Goal: Task Accomplishment & Management: Use online tool/utility

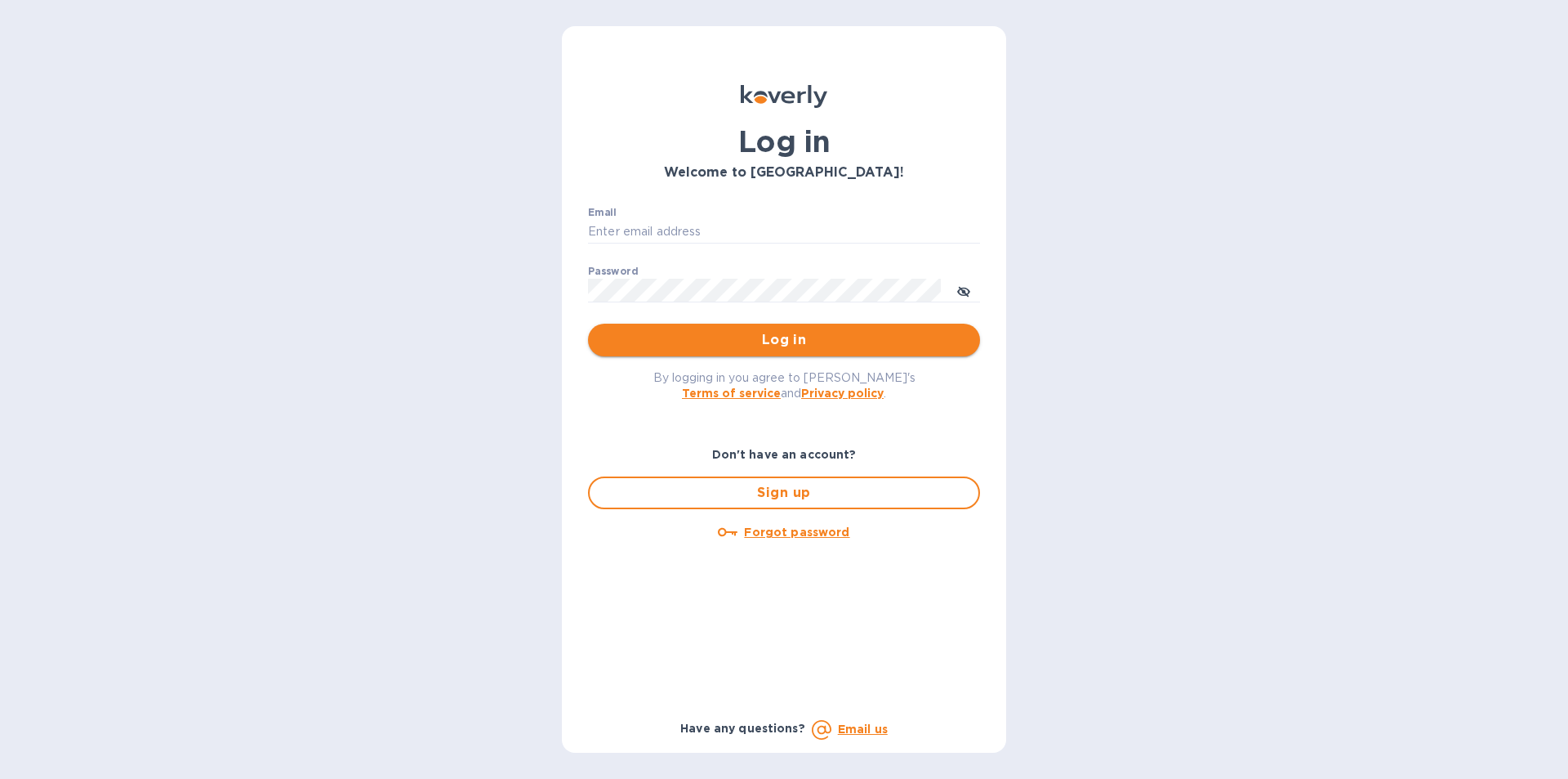
type input "[PERSON_NAME][EMAIL_ADDRESS][DOMAIN_NAME]"
click at [781, 334] on span "Log in" at bounding box center [784, 340] width 366 height 20
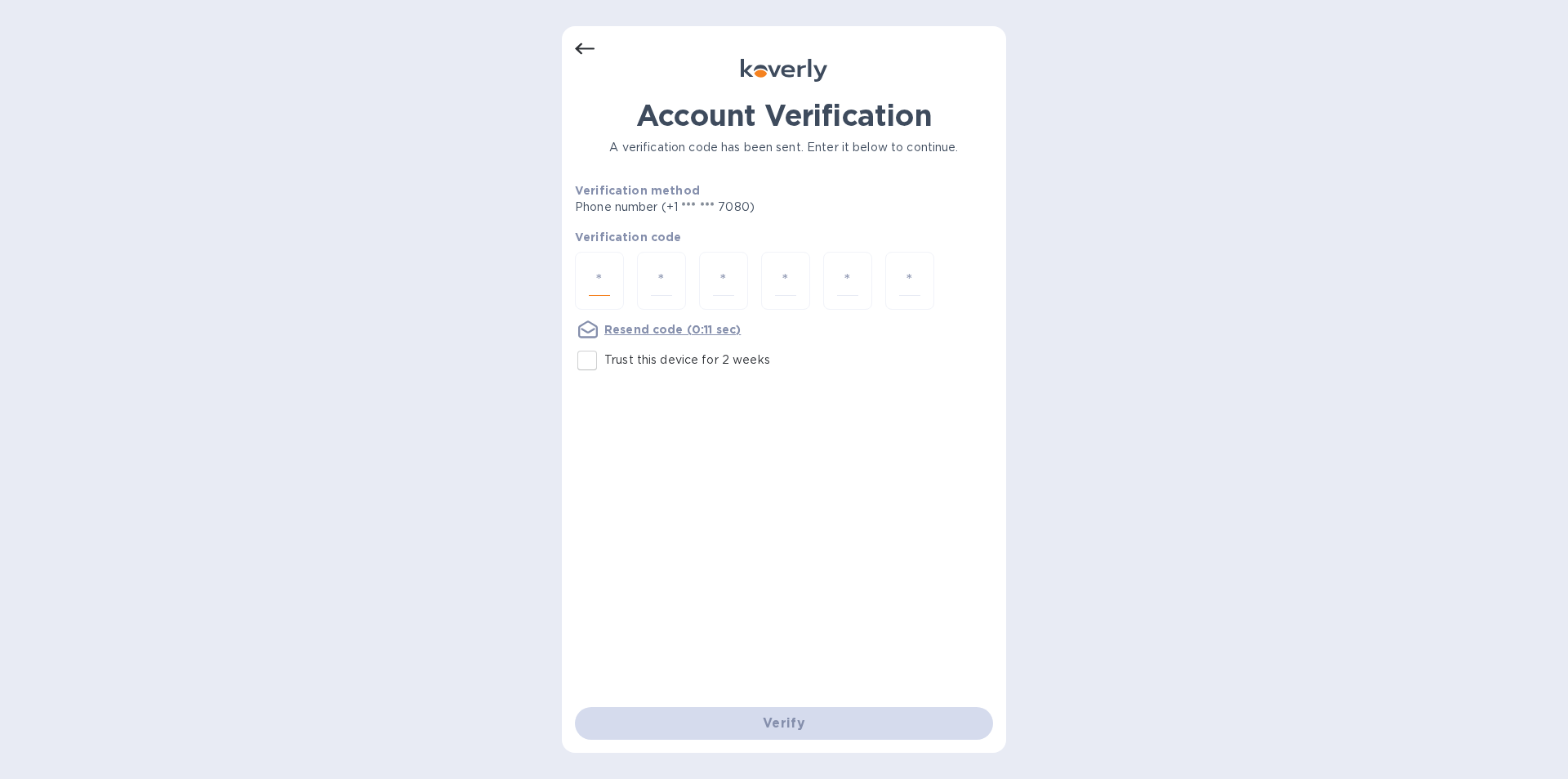
click at [609, 284] on input "number" at bounding box center [599, 281] width 22 height 31
type input "4"
type input "7"
type input "6"
type input "5"
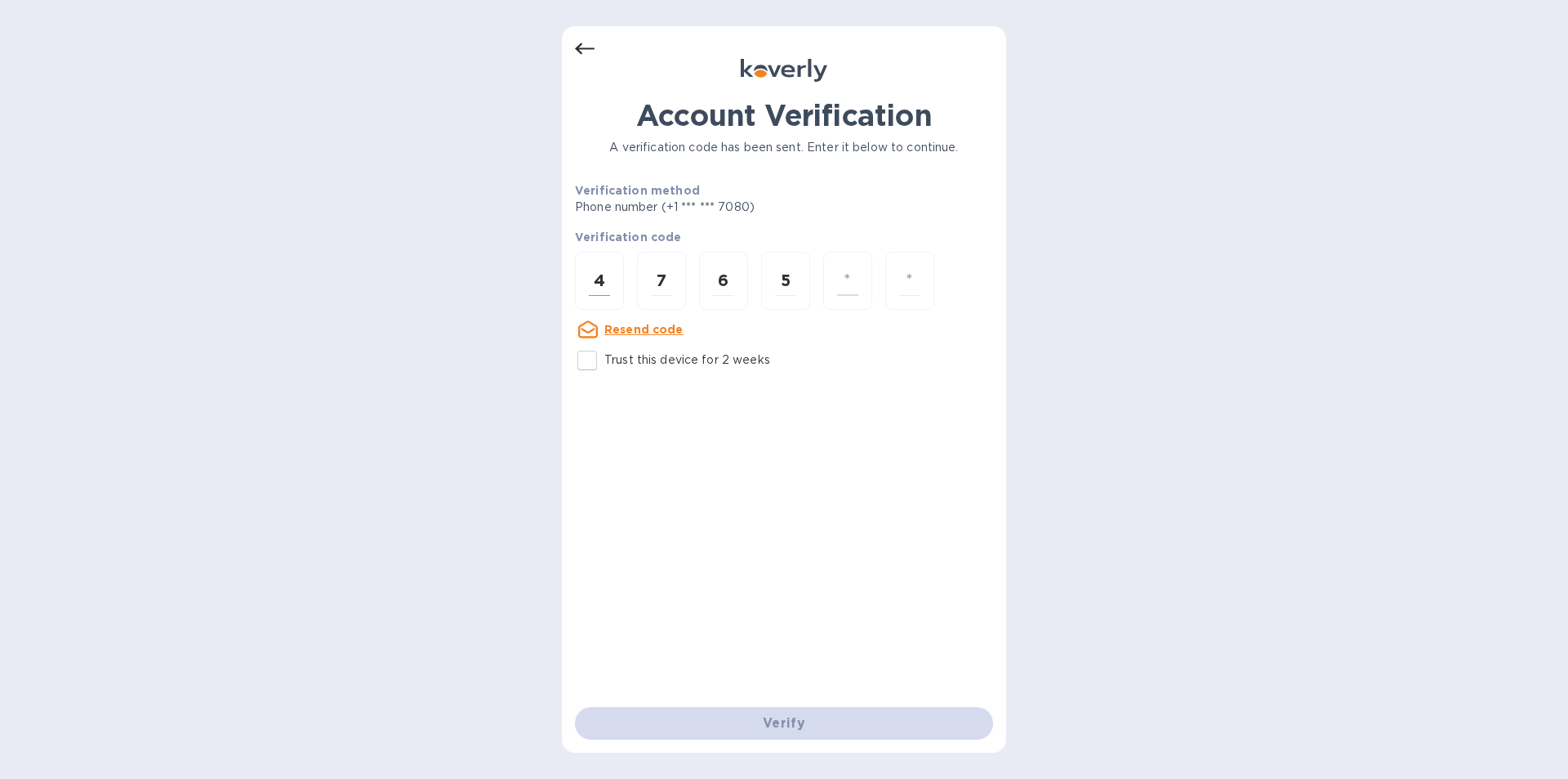
type input "5"
type input "3"
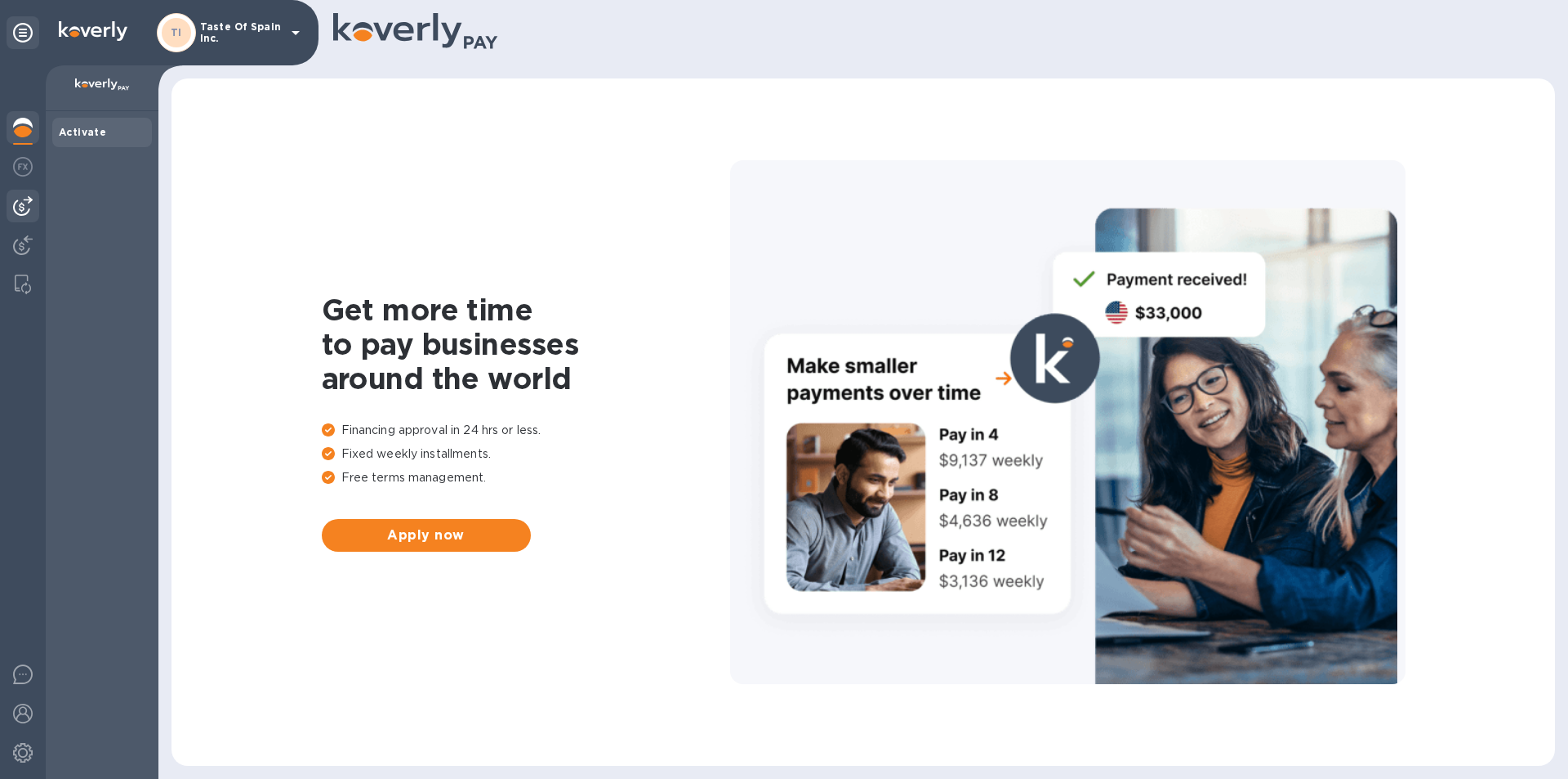
click at [19, 204] on img at bounding box center [23, 206] width 20 height 20
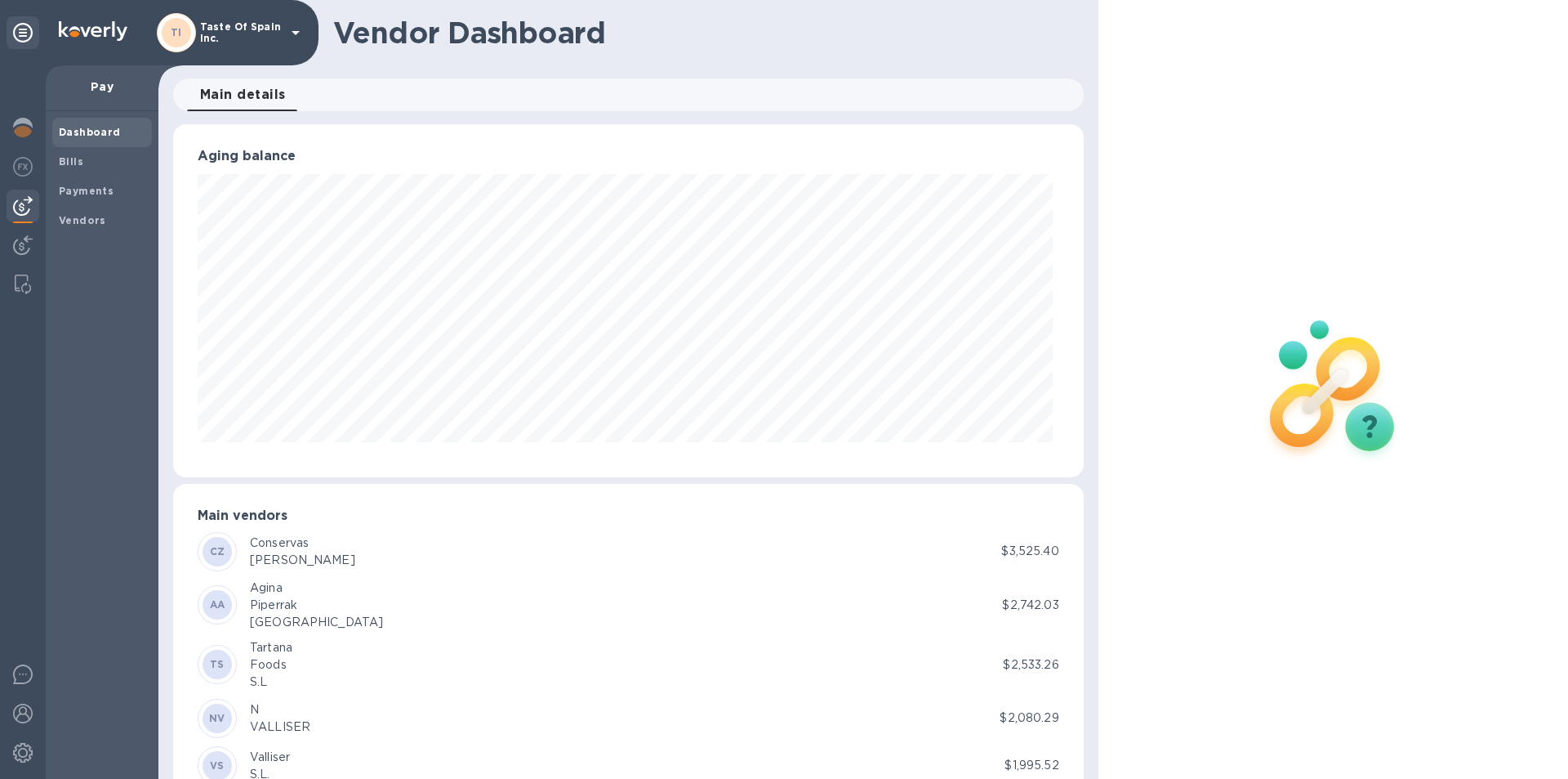
scroll to position [353, 903]
click at [60, 160] on b "Bills" at bounding box center [71, 162] width 24 height 13
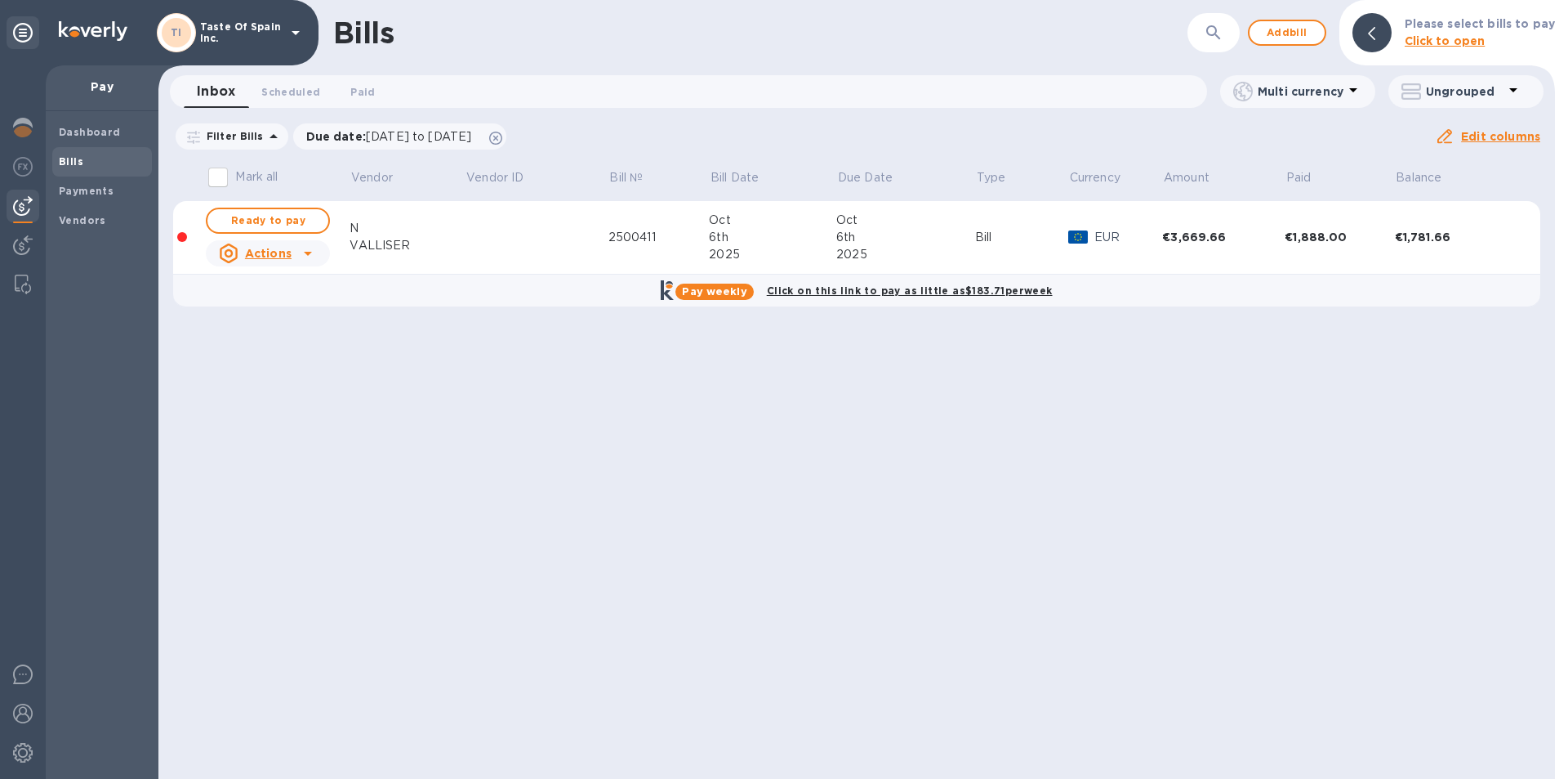
click at [1513, 32] on p "Click to open" at bounding box center [1479, 40] width 150 height 17
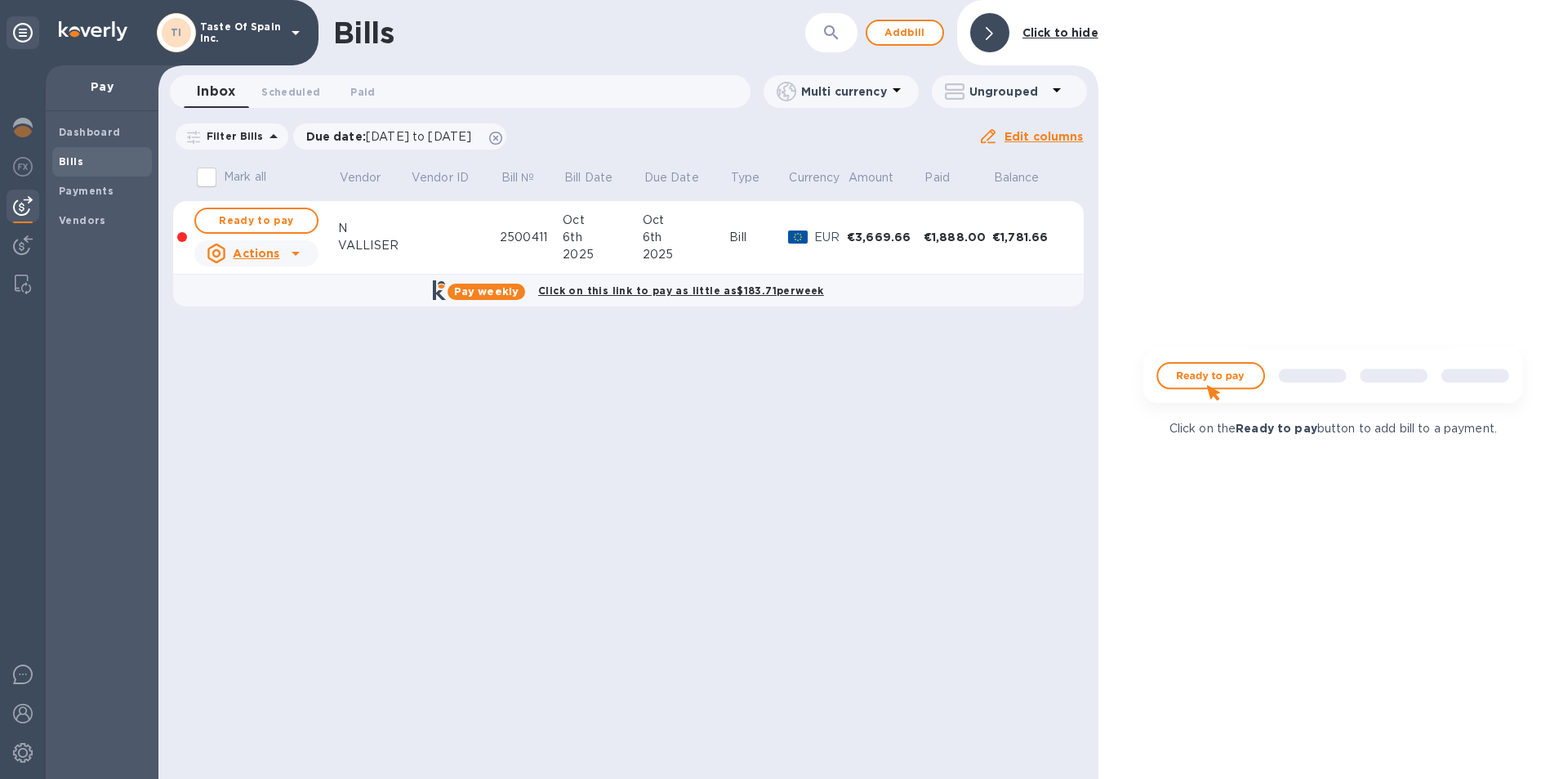
click at [65, 162] on b "Bills" at bounding box center [71, 162] width 24 height 13
click at [22, 162] on img at bounding box center [23, 167] width 20 height 20
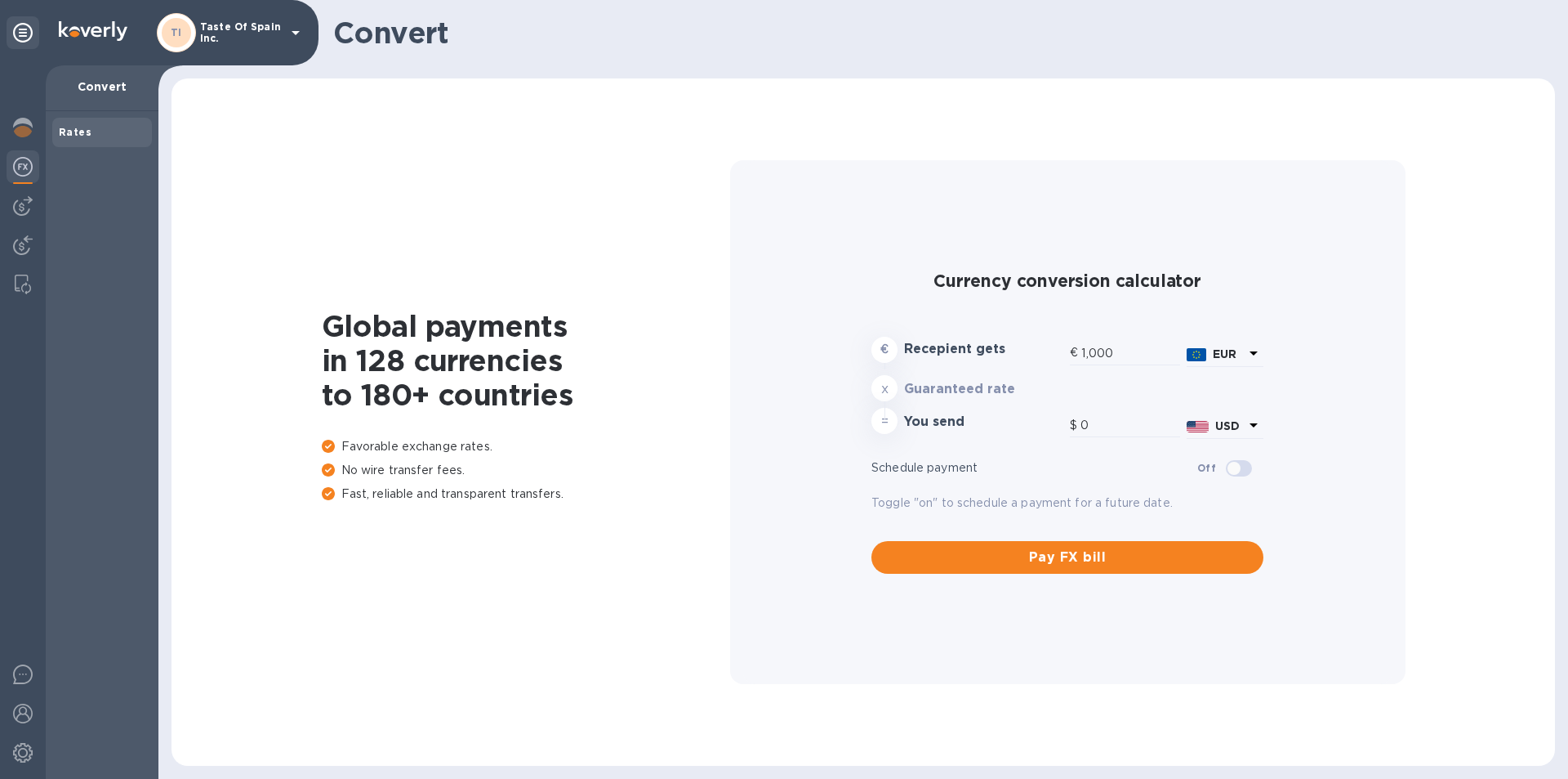
type input "1,167.62"
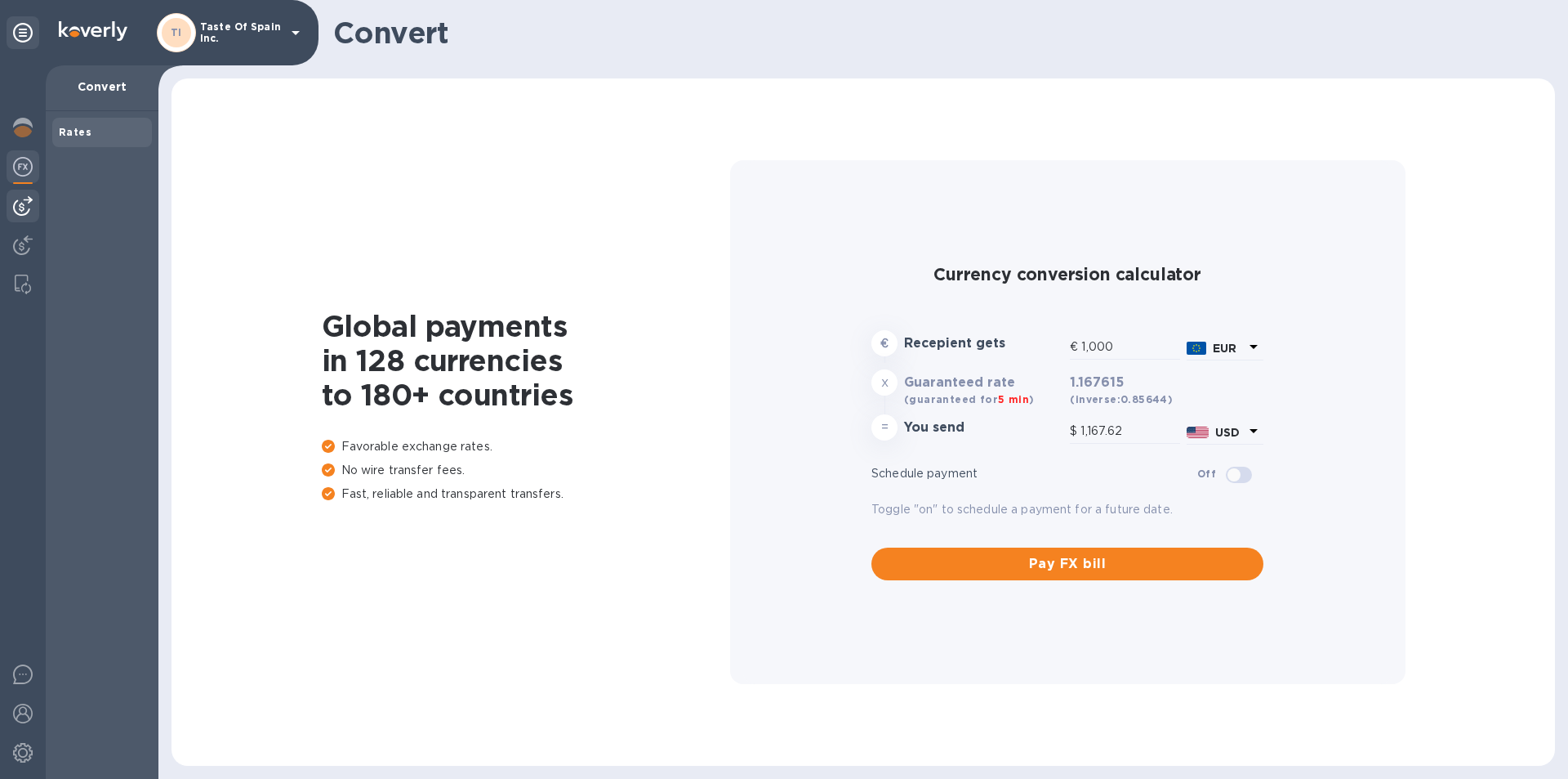
click at [32, 203] on div at bounding box center [22, 206] width 32 height 32
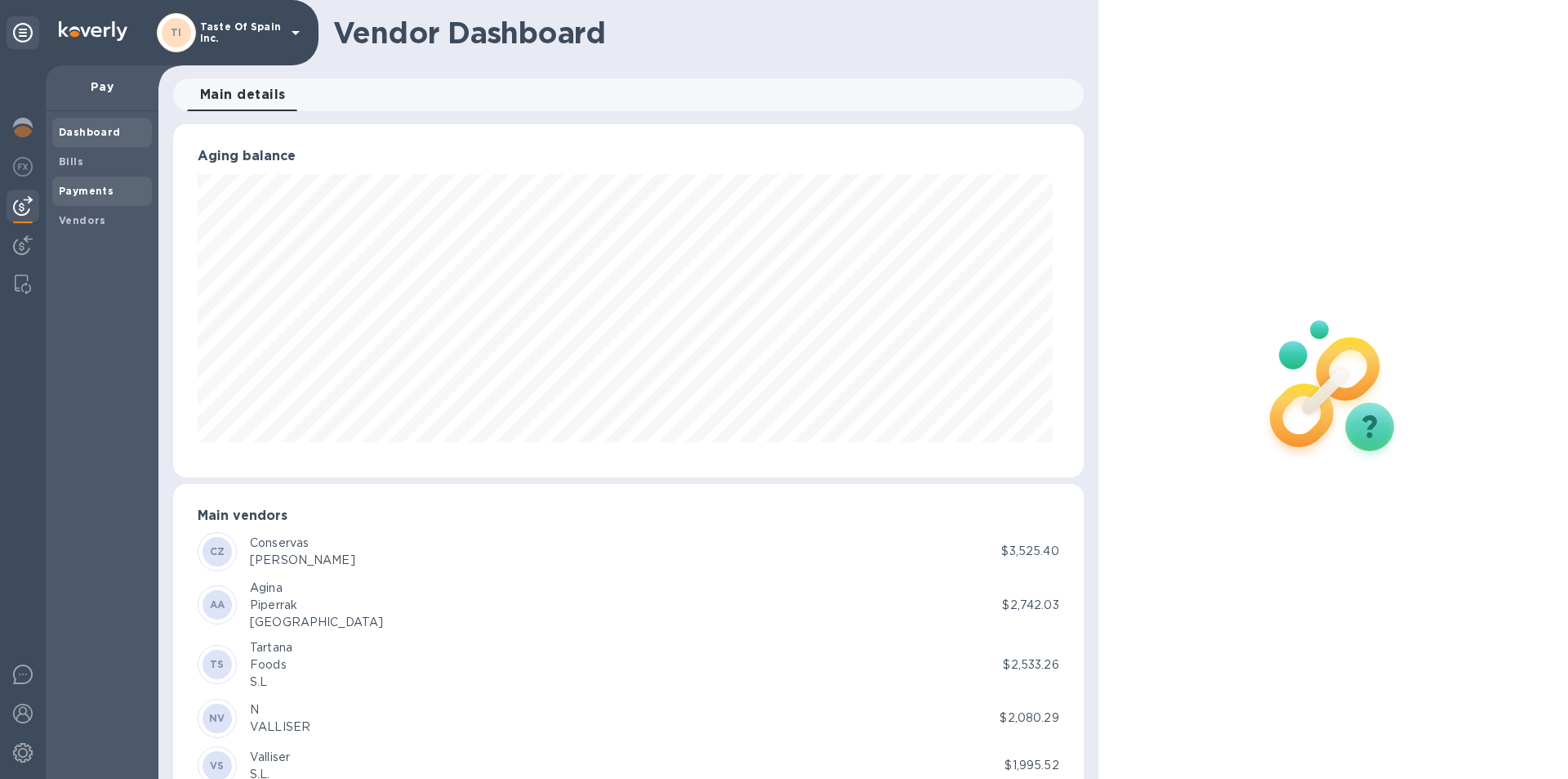
scroll to position [353, 903]
click at [66, 166] on b "Bills" at bounding box center [71, 162] width 24 height 13
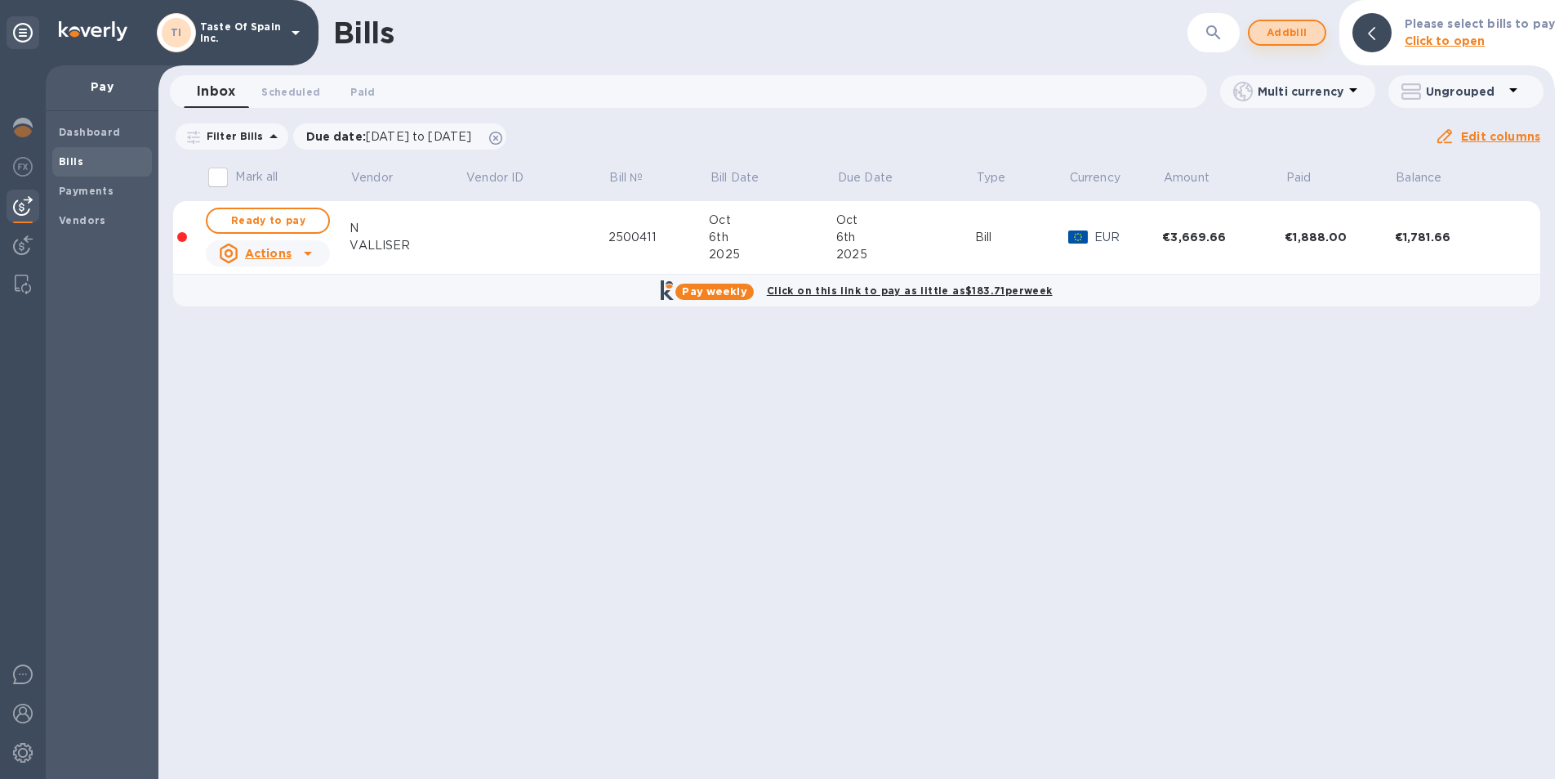
click at [1297, 35] on span "Add bill" at bounding box center [1286, 32] width 49 height 20
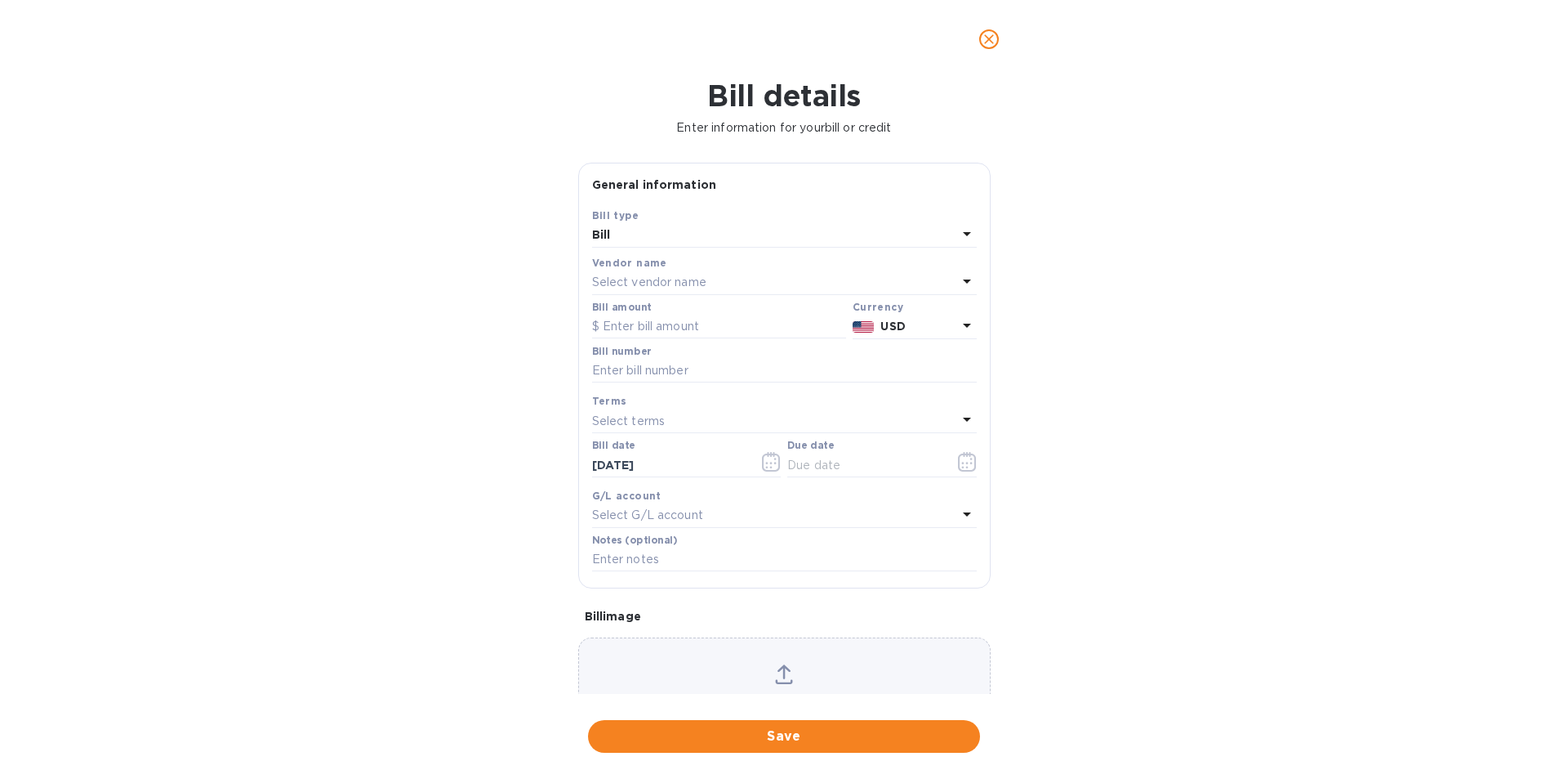
click at [649, 291] on p "Select vendor name" at bounding box center [649, 282] width 114 height 17
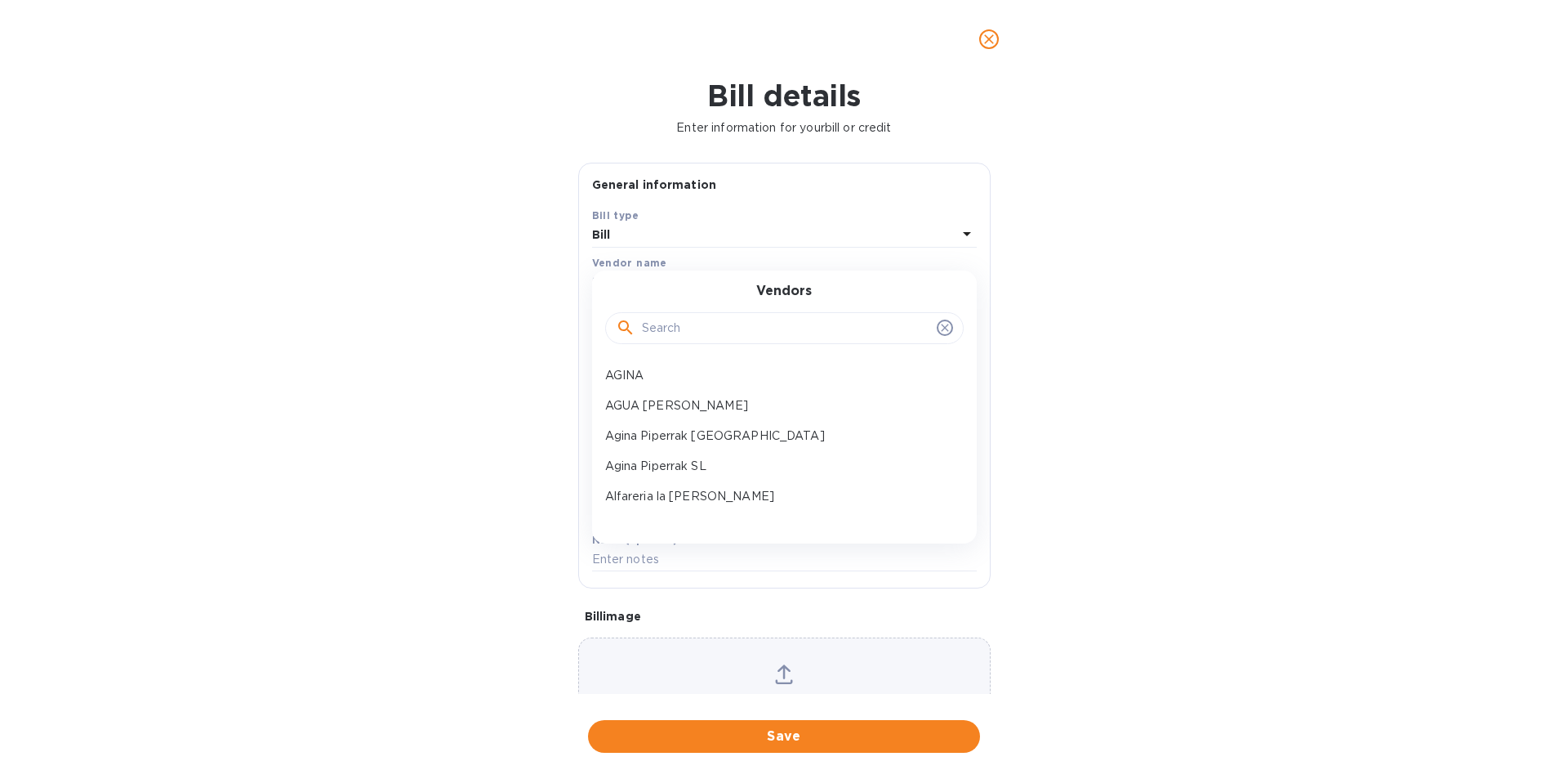
click at [655, 338] on input "text" at bounding box center [785, 328] width 288 height 24
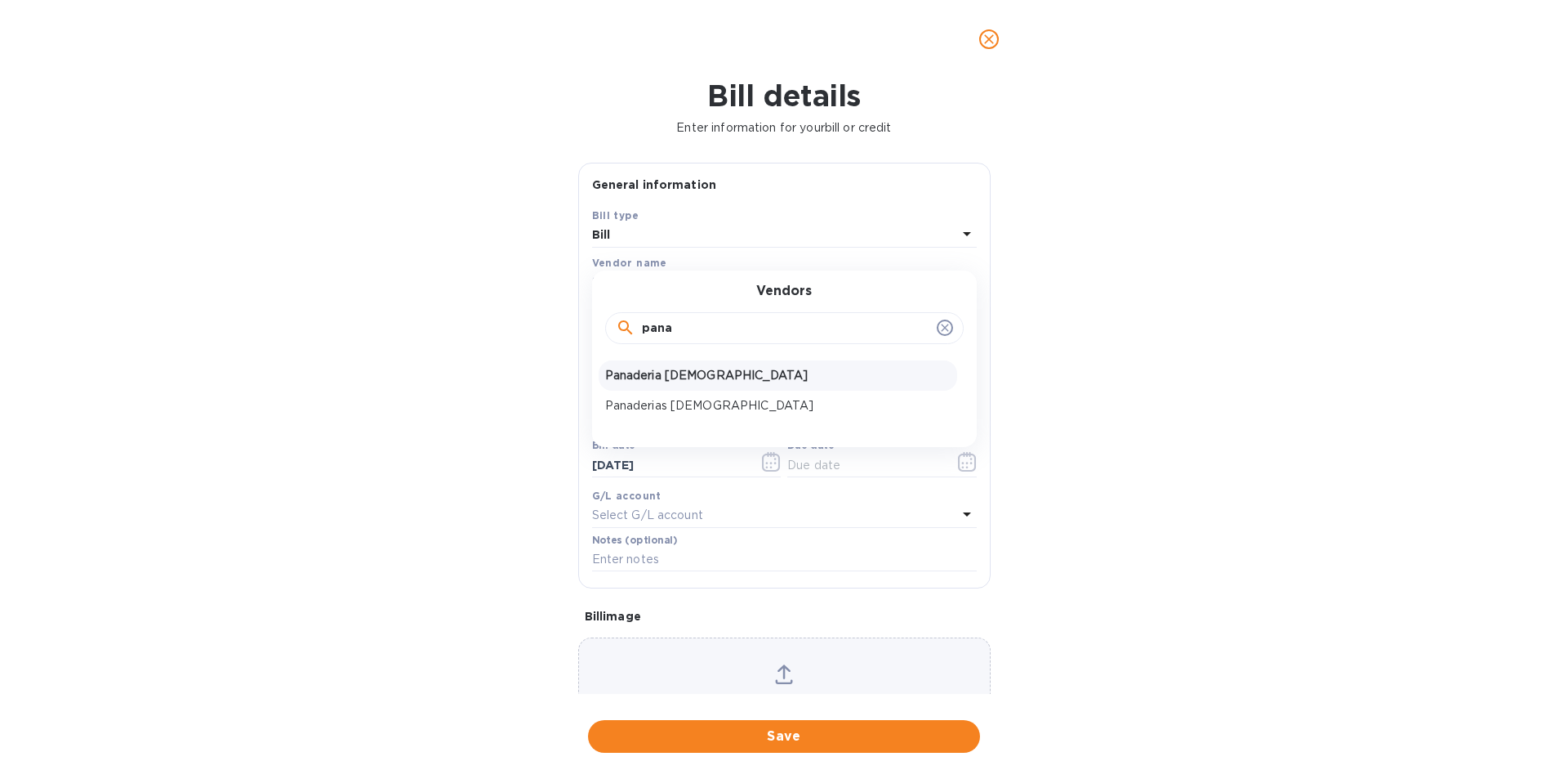
type input "pana"
click at [633, 384] on p "Panaderia [DEMOGRAPHIC_DATA]" at bounding box center [778, 375] width 345 height 17
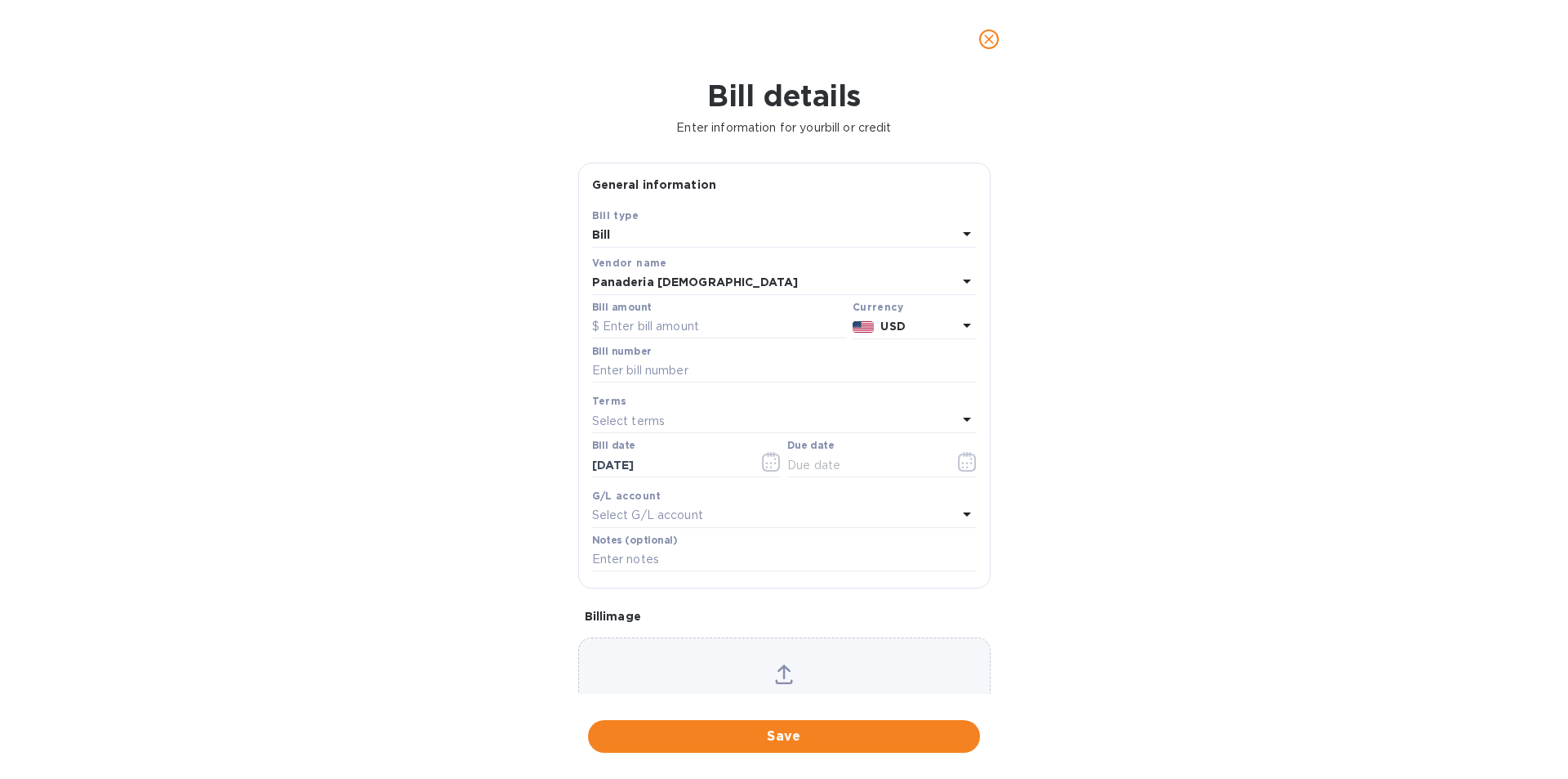
click at [960, 335] on icon at bounding box center [967, 325] width 20 height 20
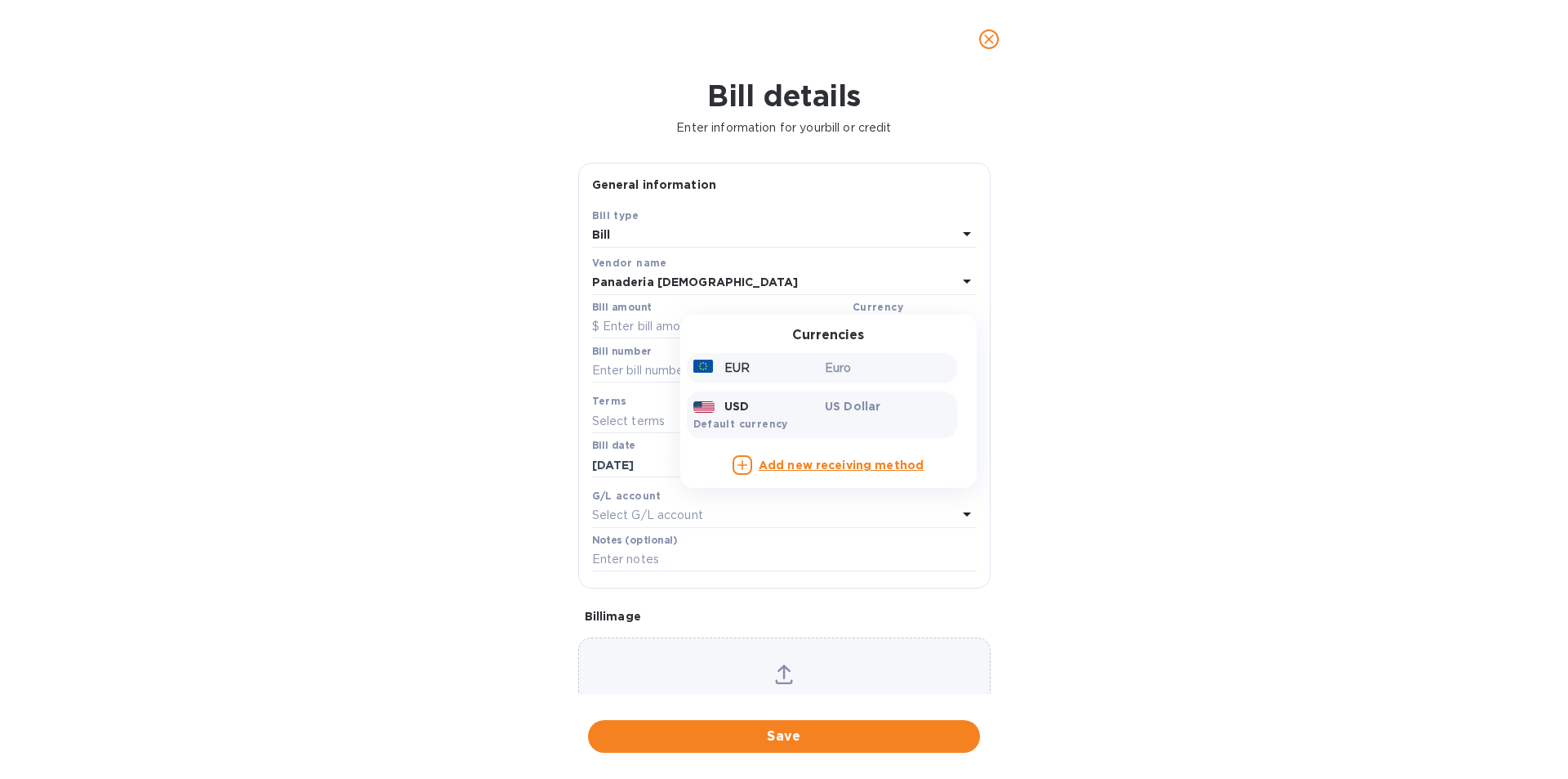
click at [744, 380] on div "EUR" at bounding box center [755, 368] width 132 height 23
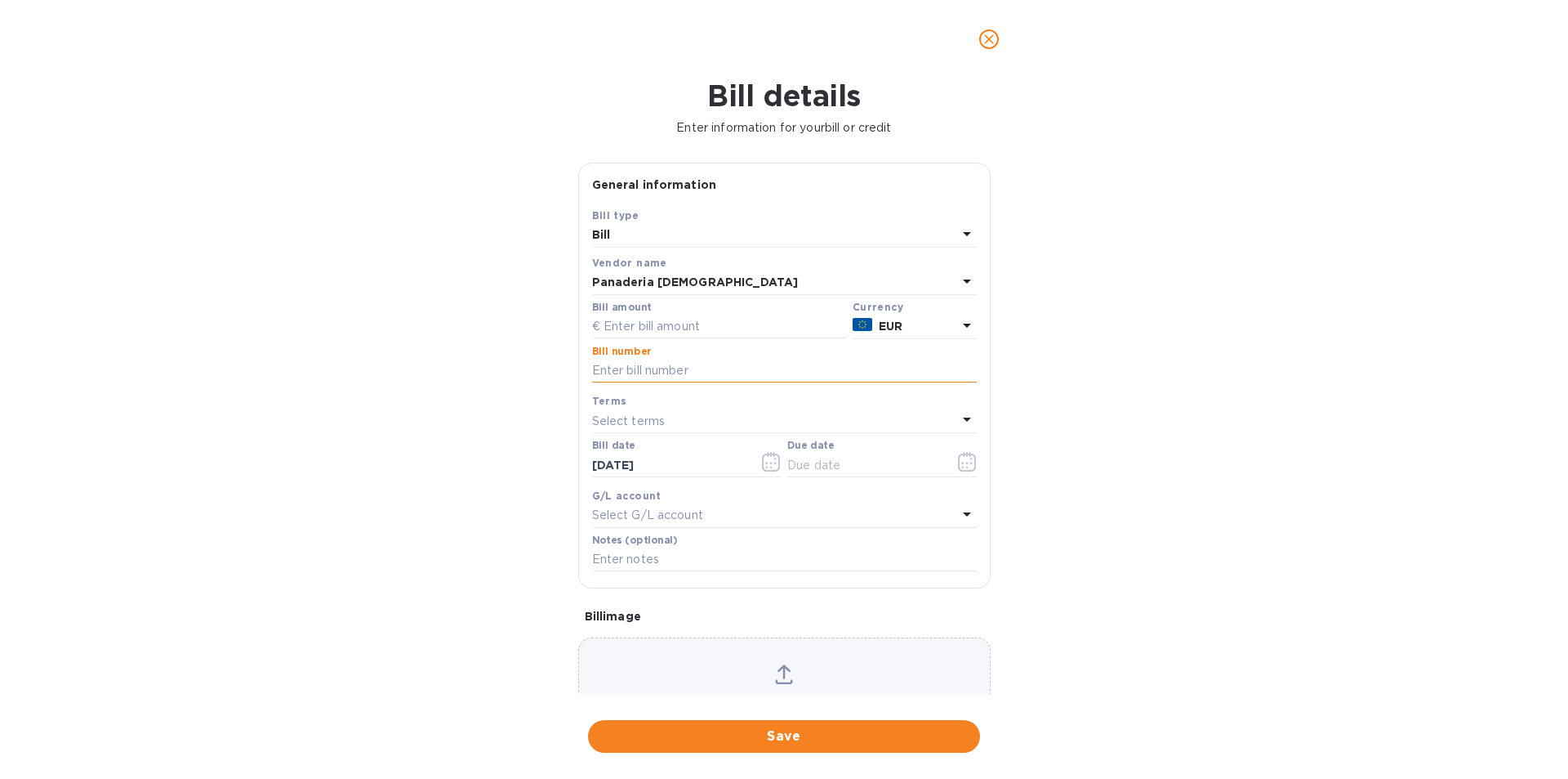
click at [625, 383] on input "text" at bounding box center [784, 371] width 385 height 24
paste input "25000356"
type input "25000356"
paste input "4.20625"
click at [640, 339] on input "4.20625" at bounding box center [725, 326] width 242 height 24
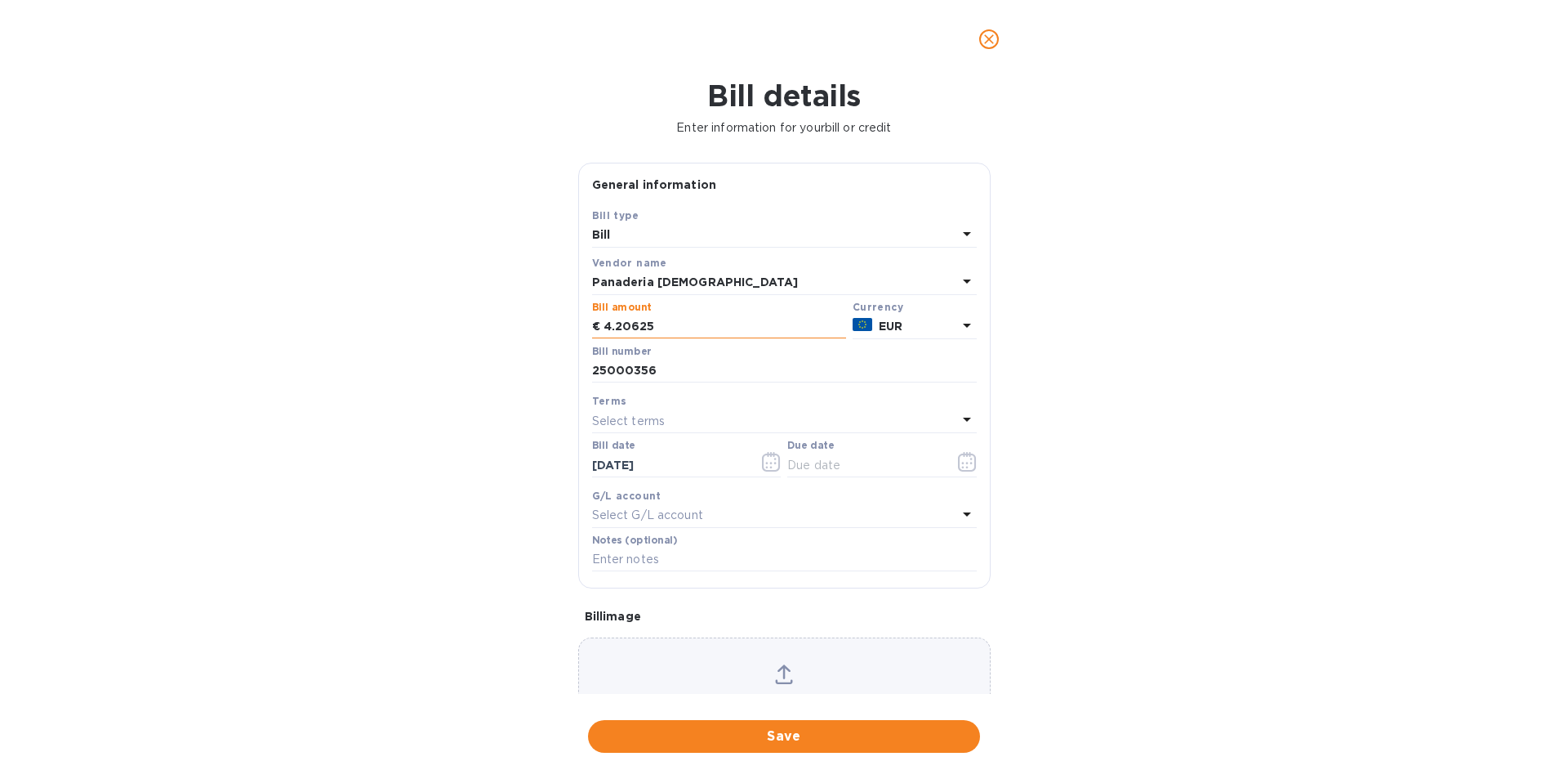
click at [617, 339] on input "4.20625" at bounding box center [725, 326] width 242 height 24
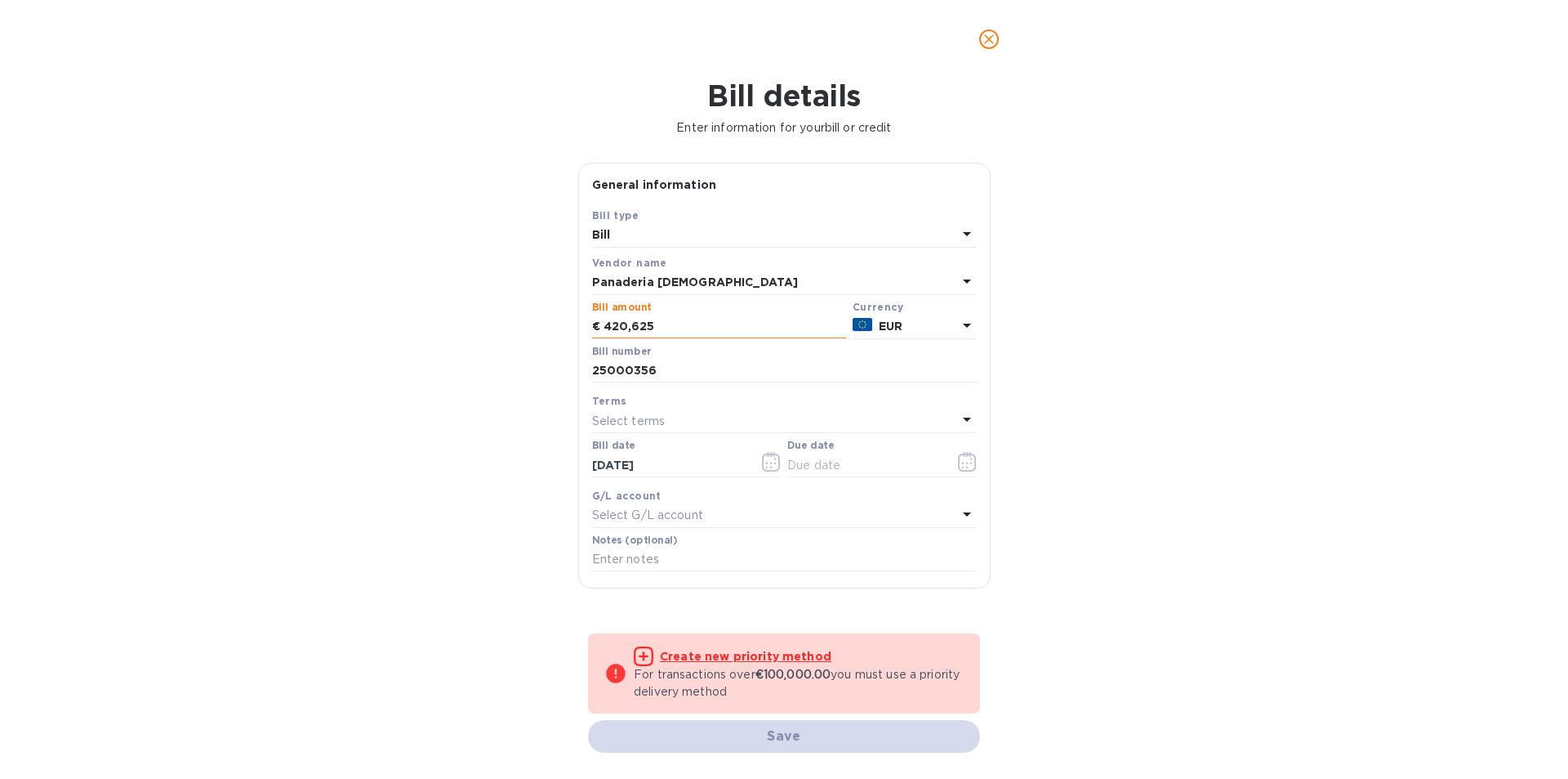
drag, startPoint x: 662, startPoint y: 352, endPoint x: 609, endPoint y: 350, distance: 53.0
click at [609, 339] on input "420,625" at bounding box center [725, 326] width 242 height 24
click at [704, 339] on input "420,625" at bounding box center [725, 326] width 242 height 24
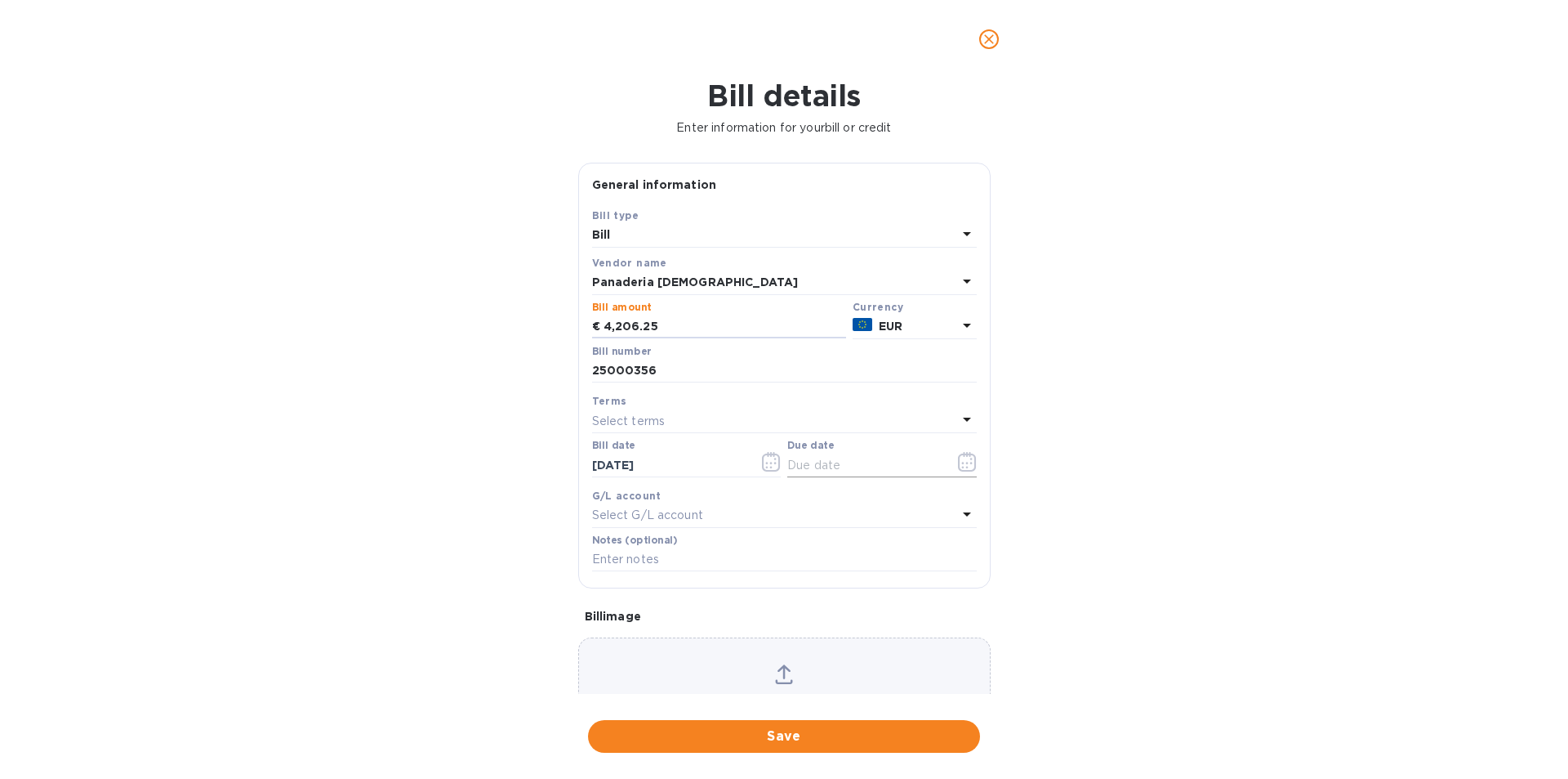
type input "4,206.25"
click at [961, 471] on icon "button" at bounding box center [967, 461] width 19 height 20
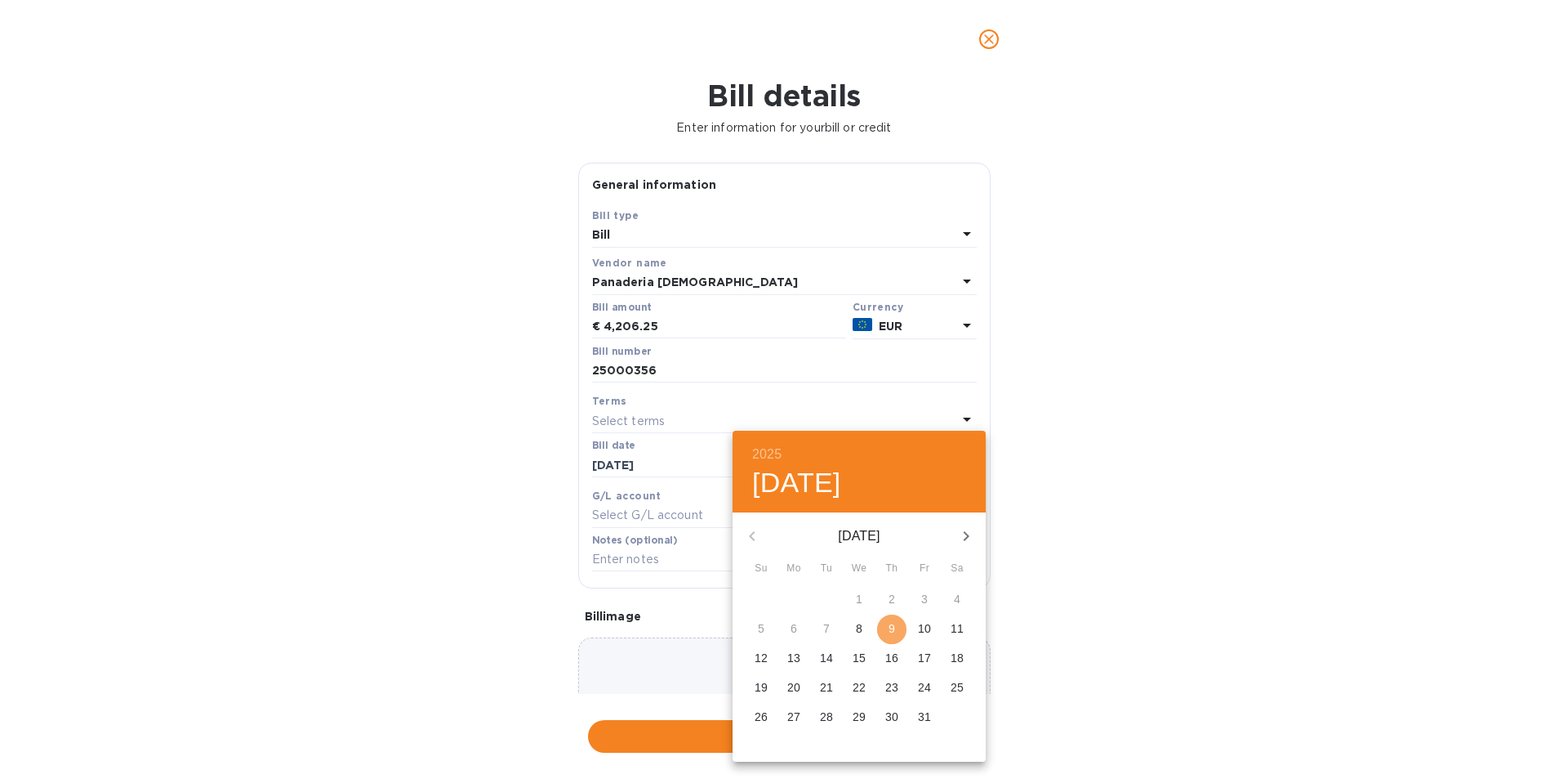
click at [893, 630] on p "9" at bounding box center [891, 628] width 6 height 16
type input "[DATE]"
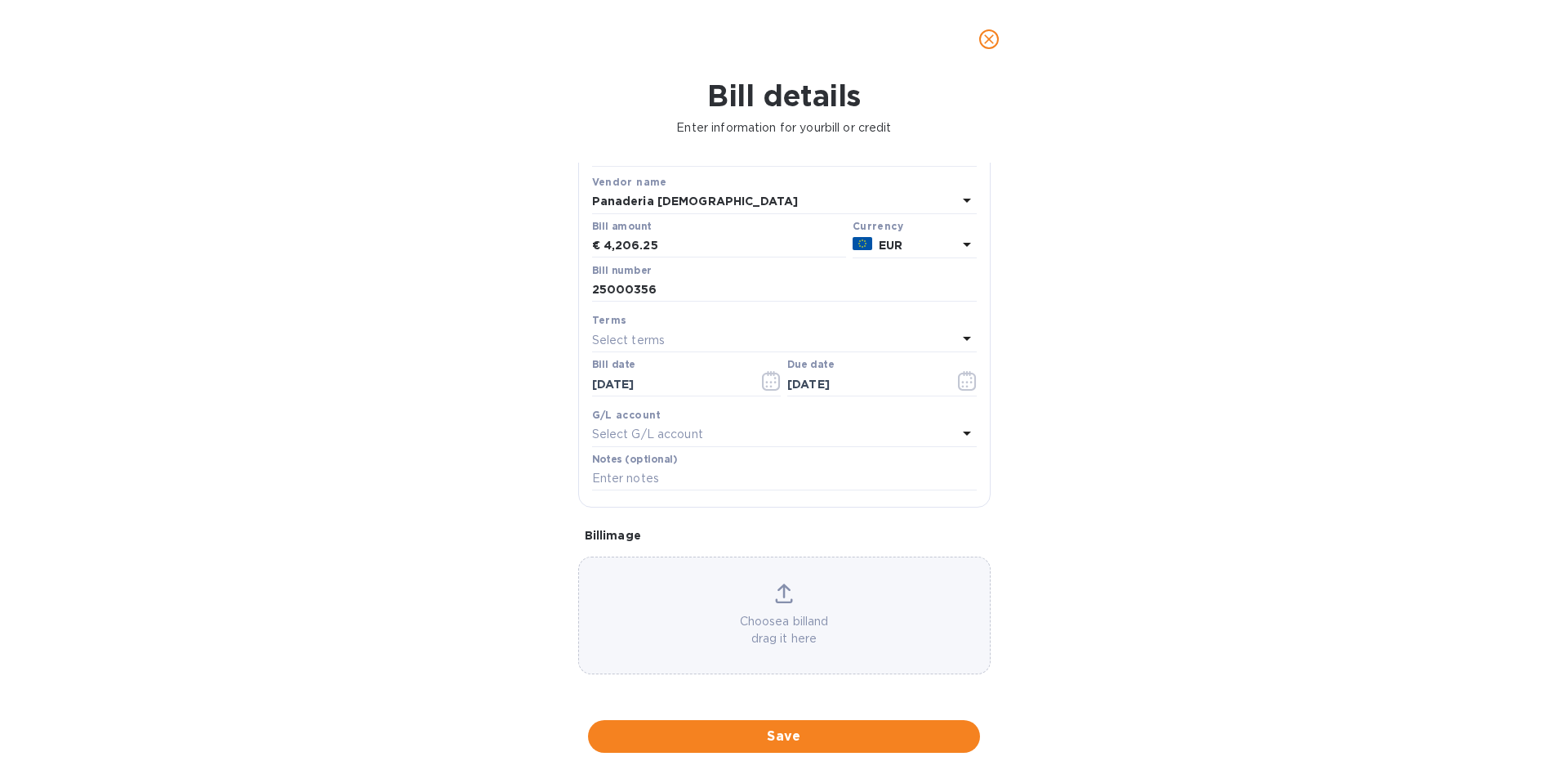
scroll to position [131, 0]
click at [779, 599] on icon at bounding box center [784, 593] width 18 height 20
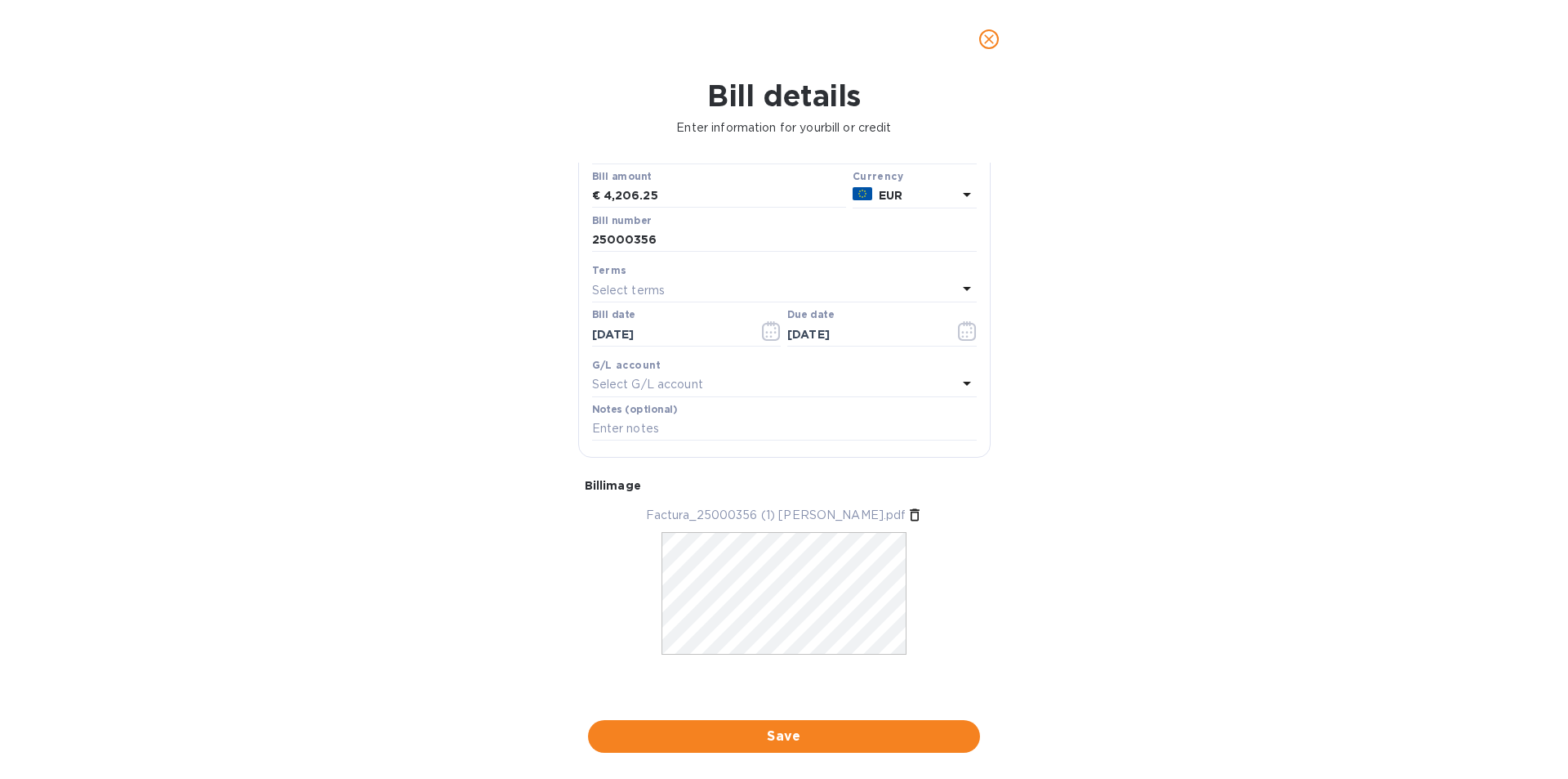
scroll to position [184, 0]
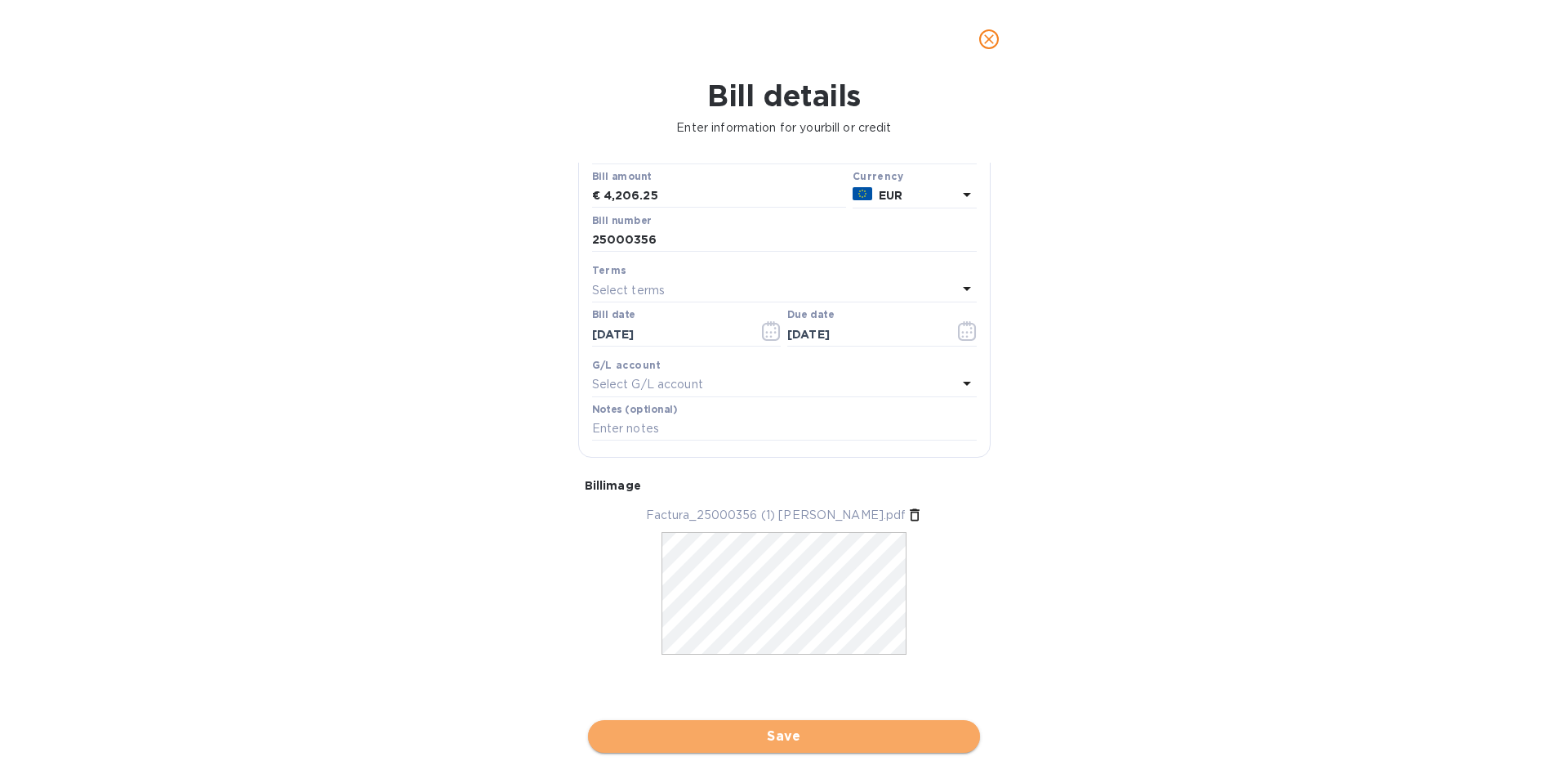
click at [814, 733] on span "Save" at bounding box center [784, 736] width 366 height 20
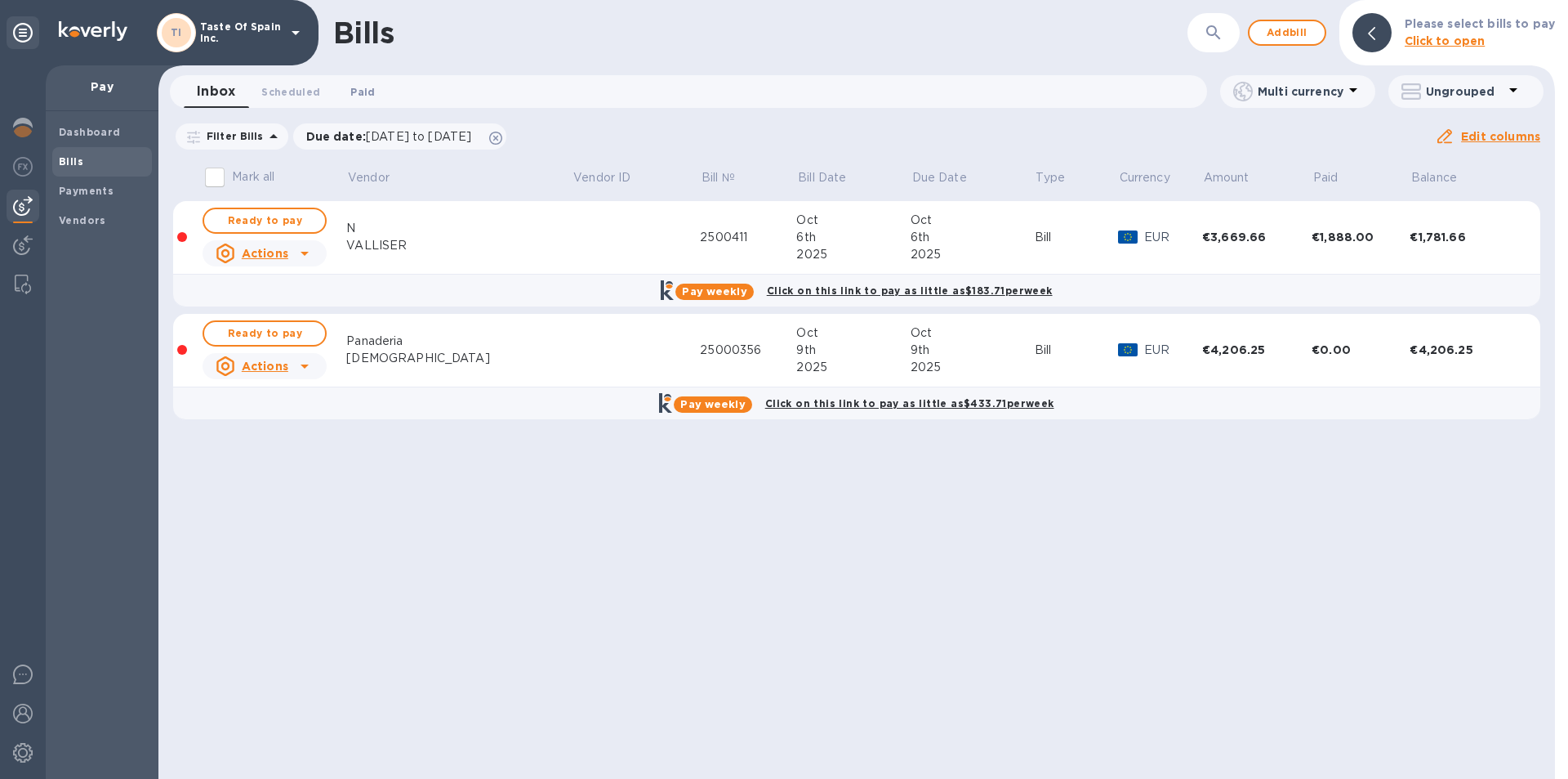
click at [368, 88] on span "Paid 0" at bounding box center [362, 92] width 24 height 17
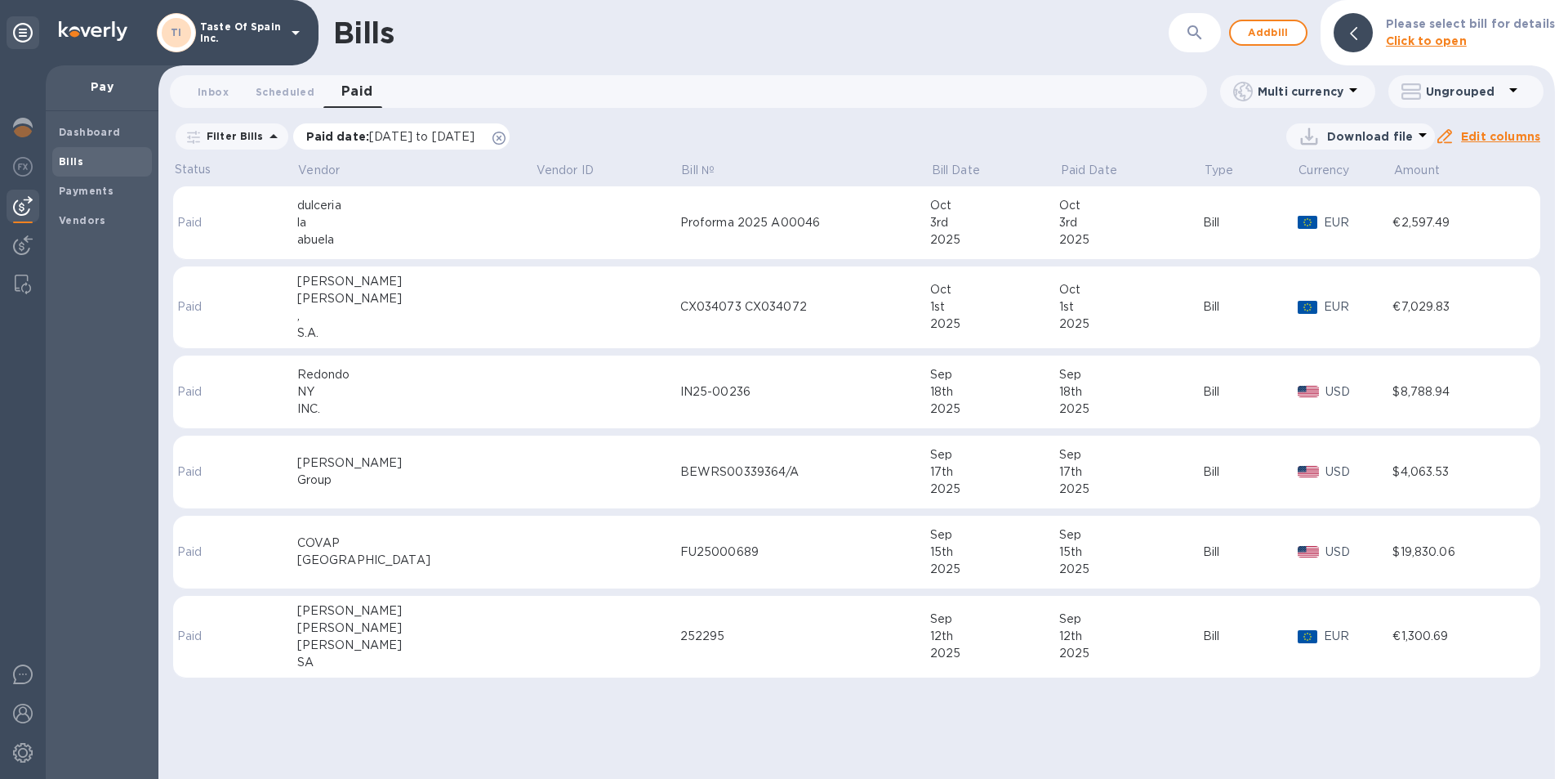
click at [419, 141] on span "[DATE] to [DATE]" at bounding box center [421, 136] width 105 height 13
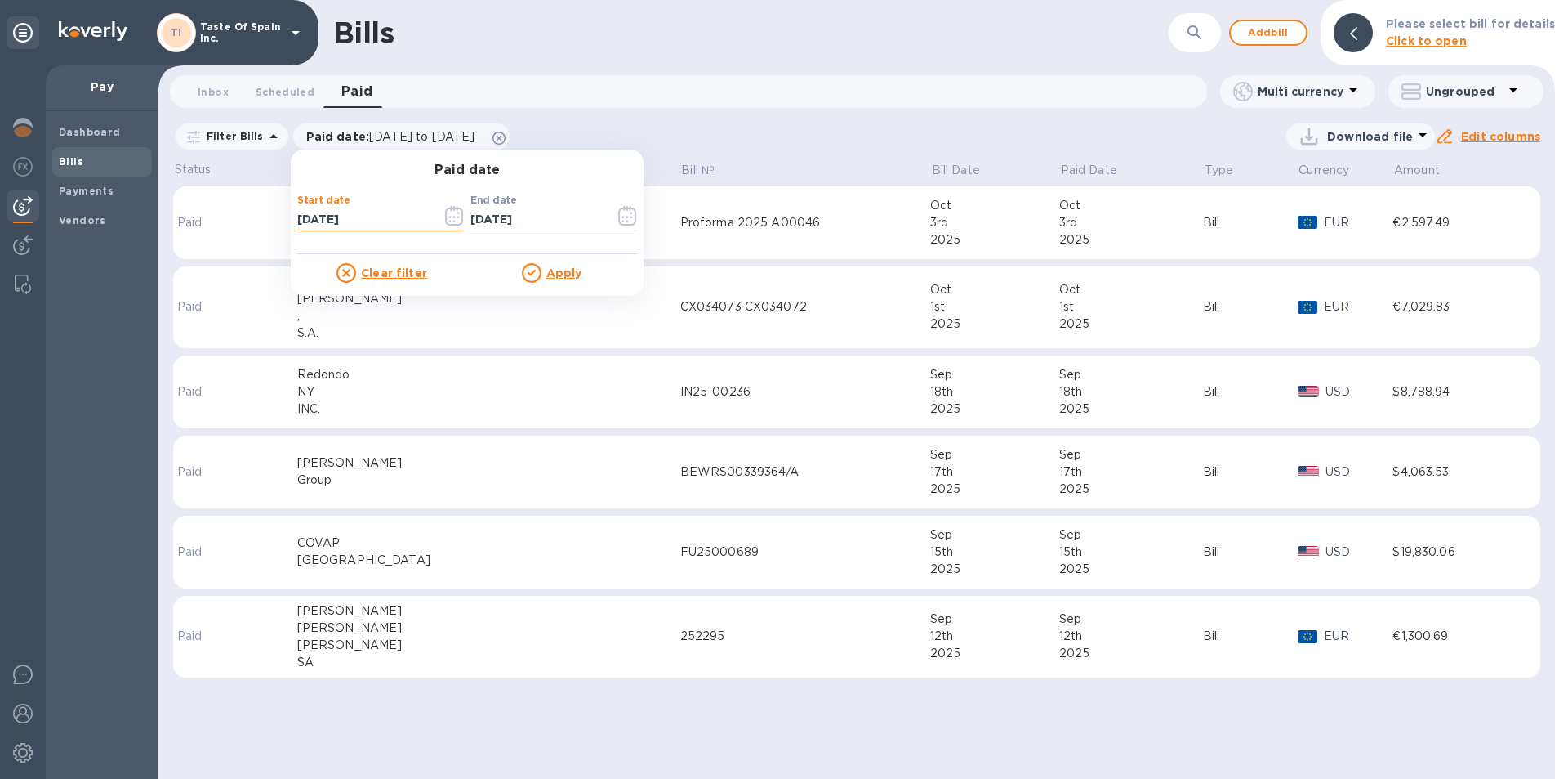
click at [351, 223] on input "[DATE]" at bounding box center [362, 219] width 132 height 24
click at [372, 215] on input "[DATE]" at bounding box center [362, 219] width 132 height 24
click at [452, 215] on icon "button" at bounding box center [454, 215] width 19 height 20
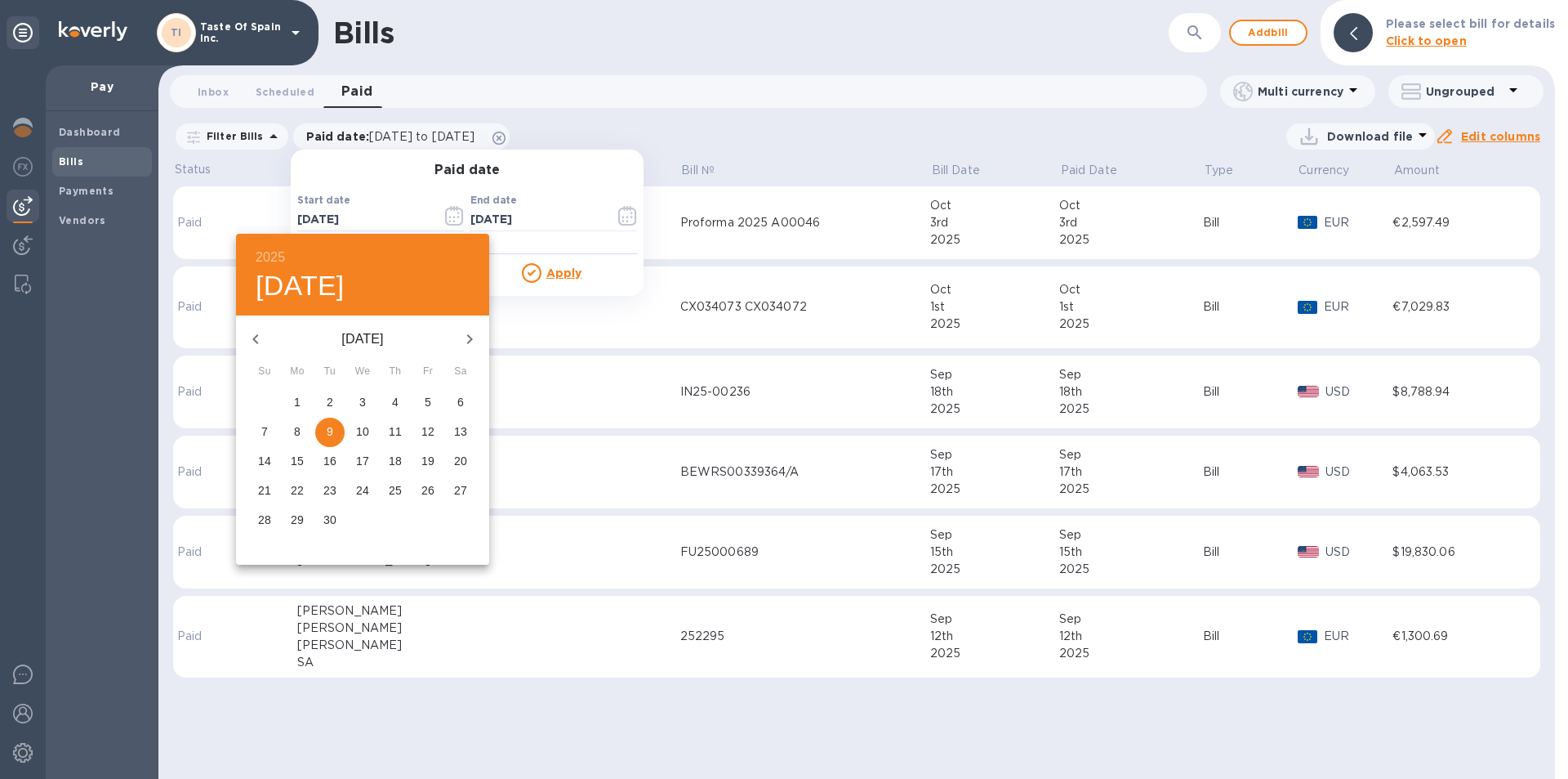
click at [259, 341] on icon "button" at bounding box center [256, 339] width 20 height 20
click at [429, 406] on p "1" at bounding box center [427, 402] width 6 height 16
type input "[DATE]"
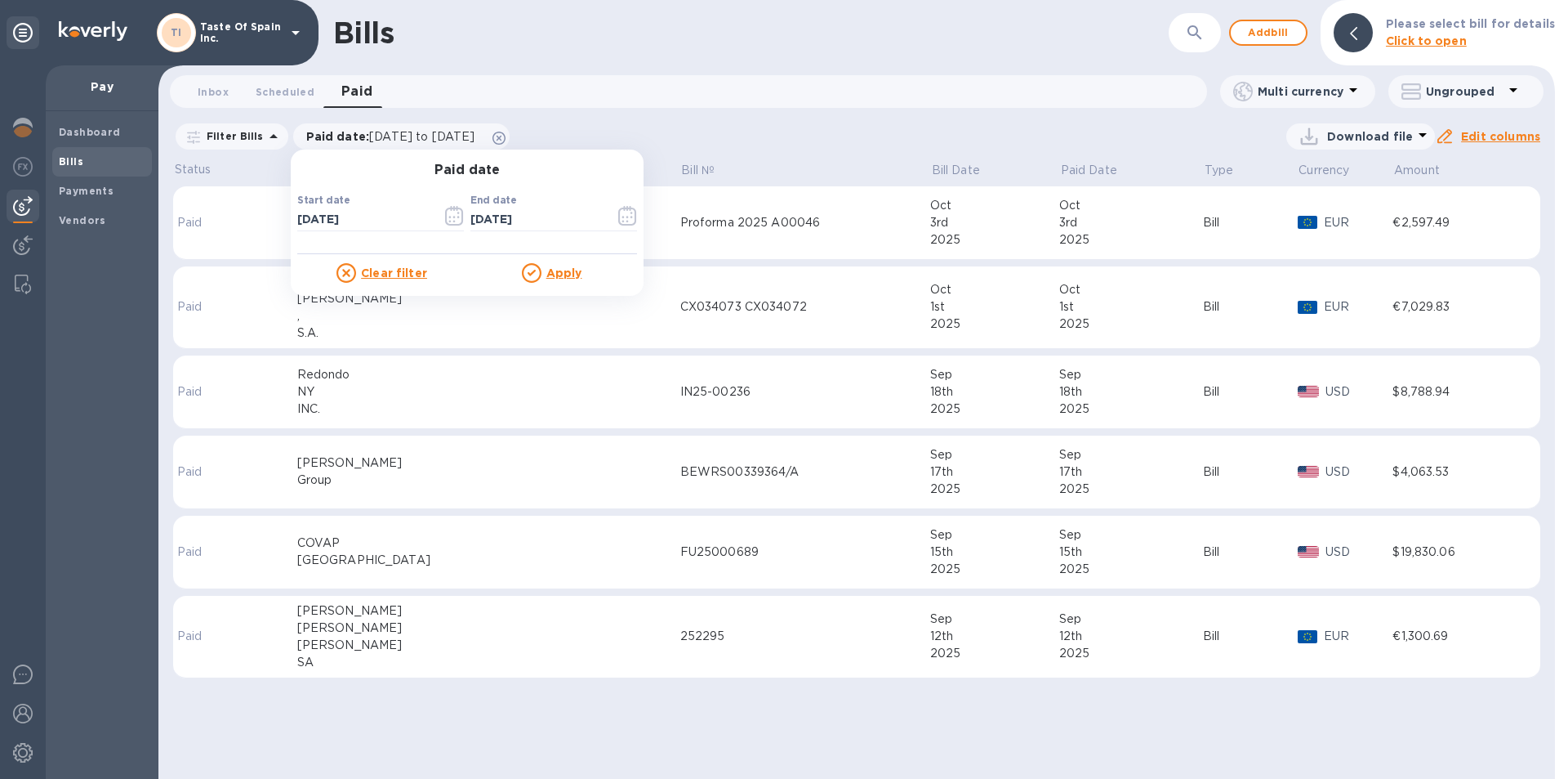
click at [558, 269] on u "Apply" at bounding box center [564, 273] width 36 height 13
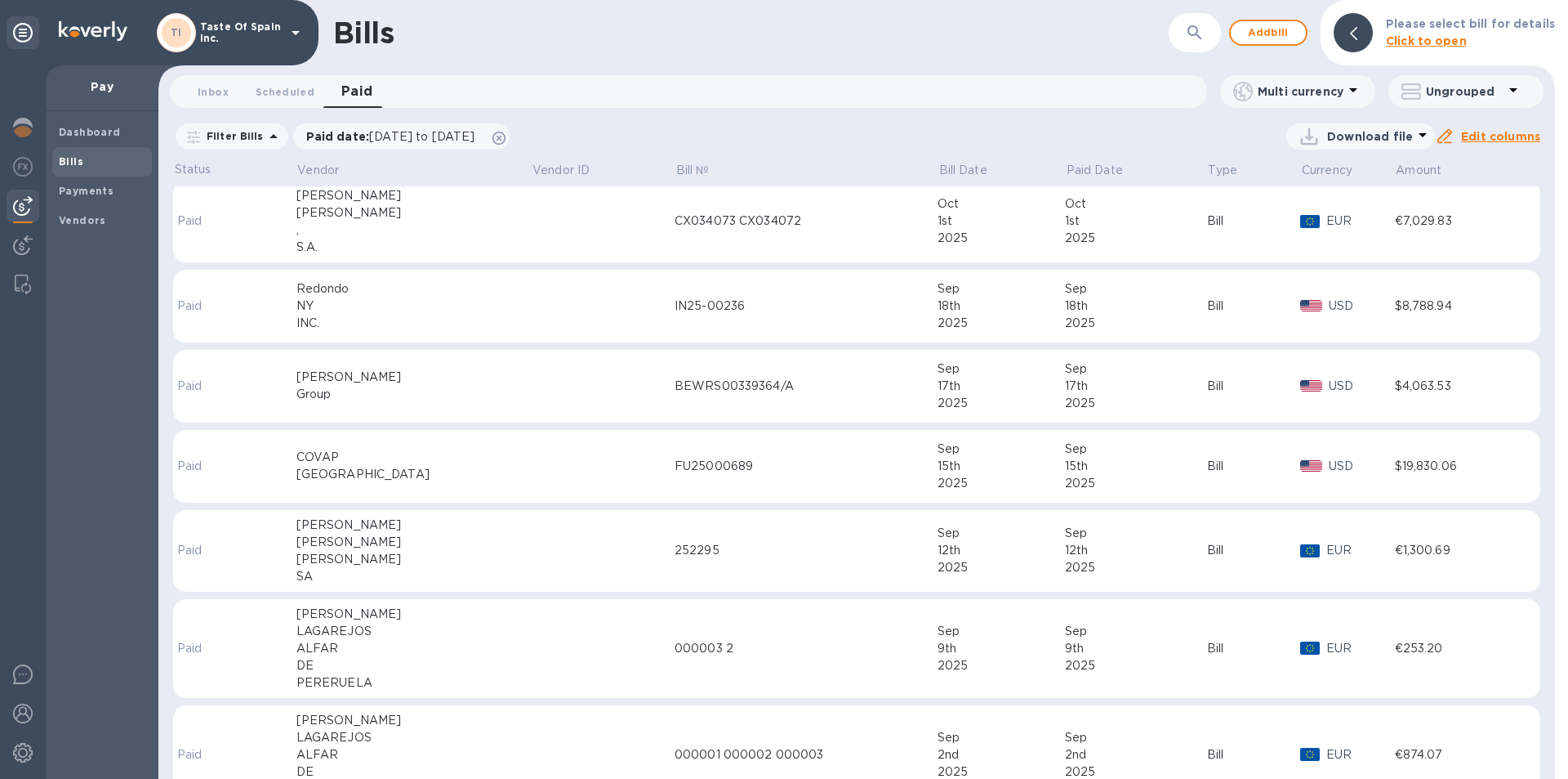
scroll to position [59, 0]
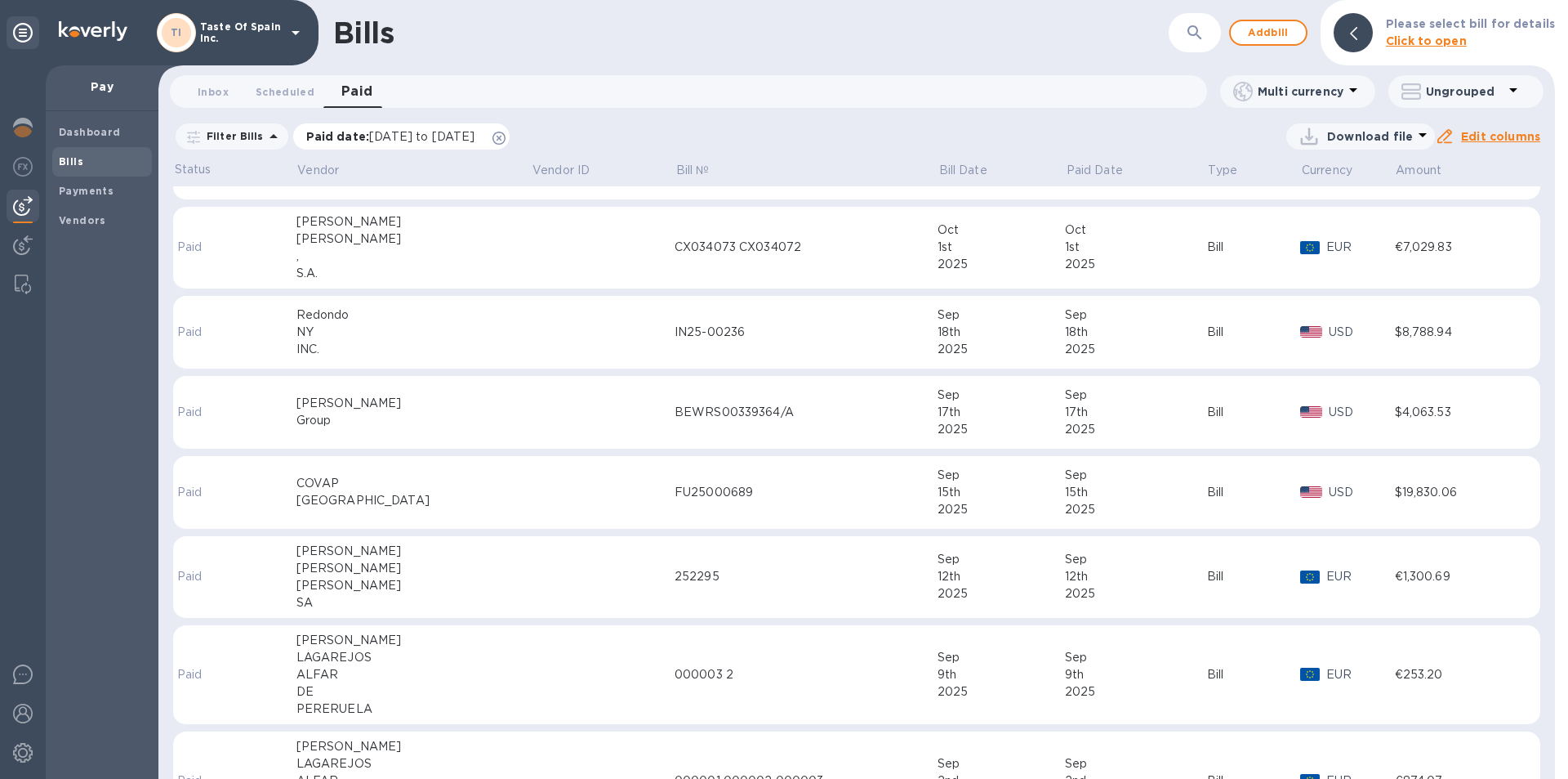
click at [401, 141] on span "[DATE] to [DATE]" at bounding box center [421, 136] width 105 height 13
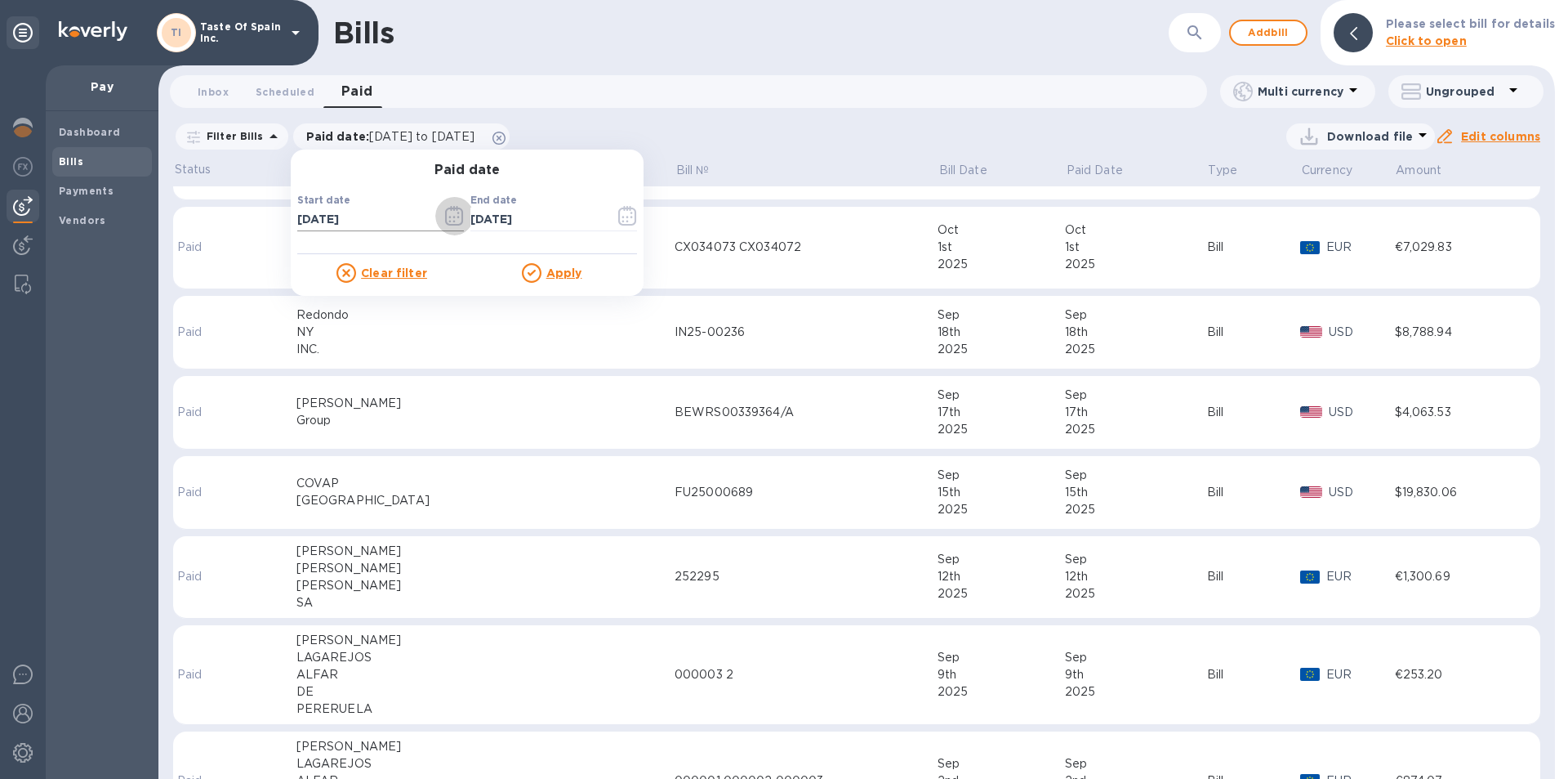
click at [452, 222] on icon "button" at bounding box center [454, 215] width 19 height 20
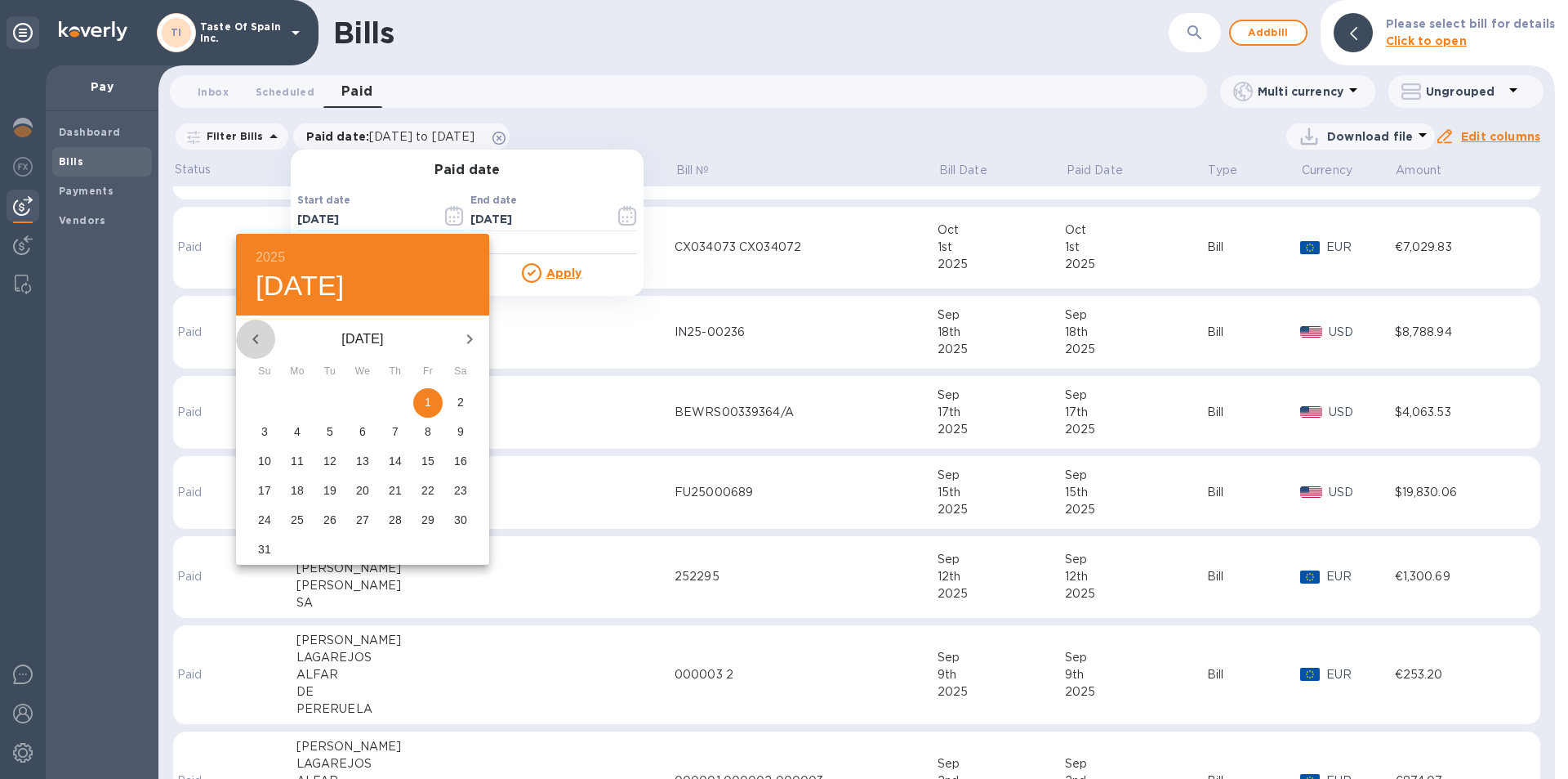
click at [260, 338] on icon "button" at bounding box center [256, 339] width 20 height 20
click at [330, 409] on p "1" at bounding box center [329, 402] width 6 height 16
type input "[DATE]"
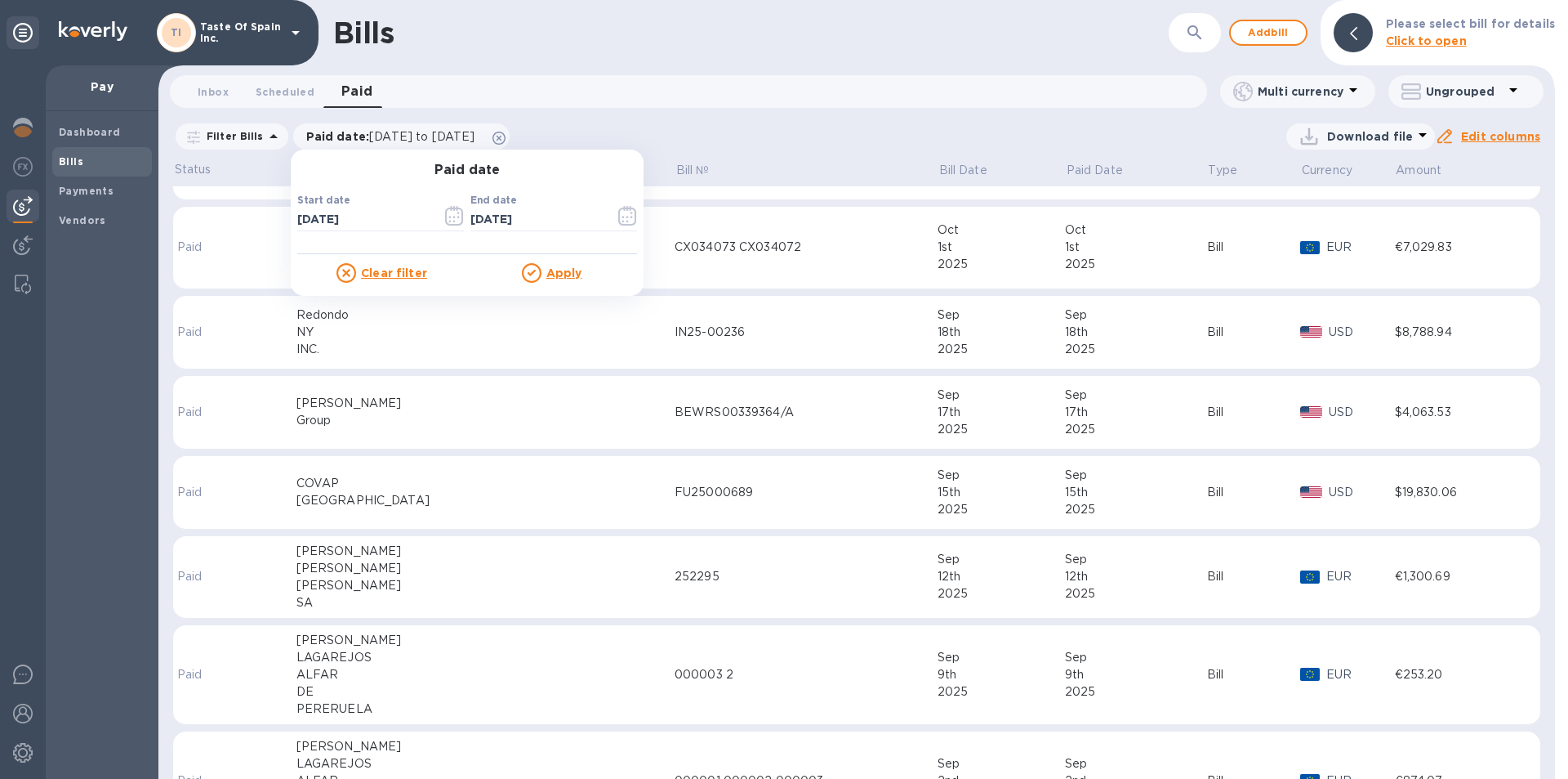
click at [553, 275] on u "Apply" at bounding box center [564, 273] width 36 height 13
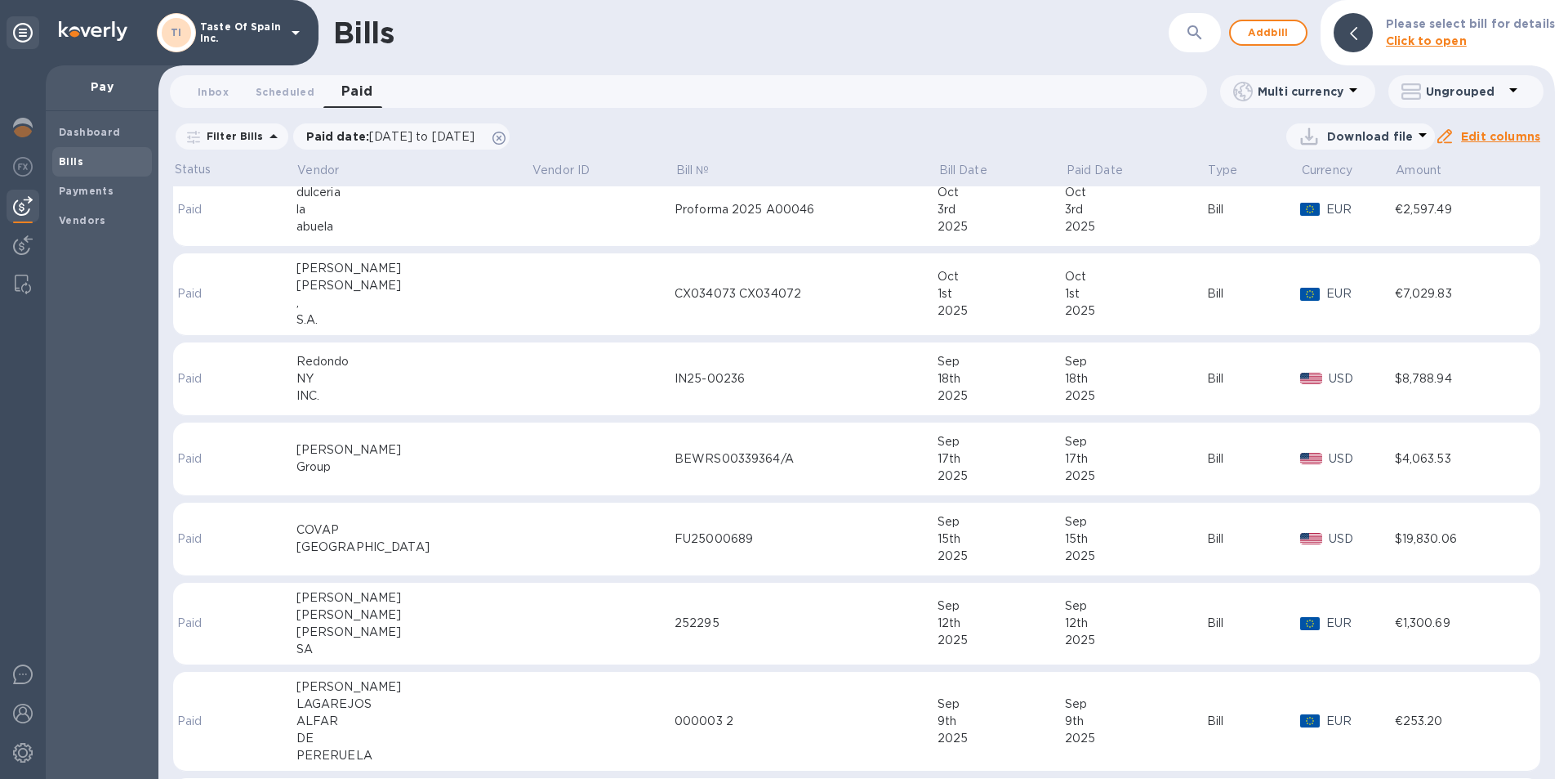
scroll to position [0, 0]
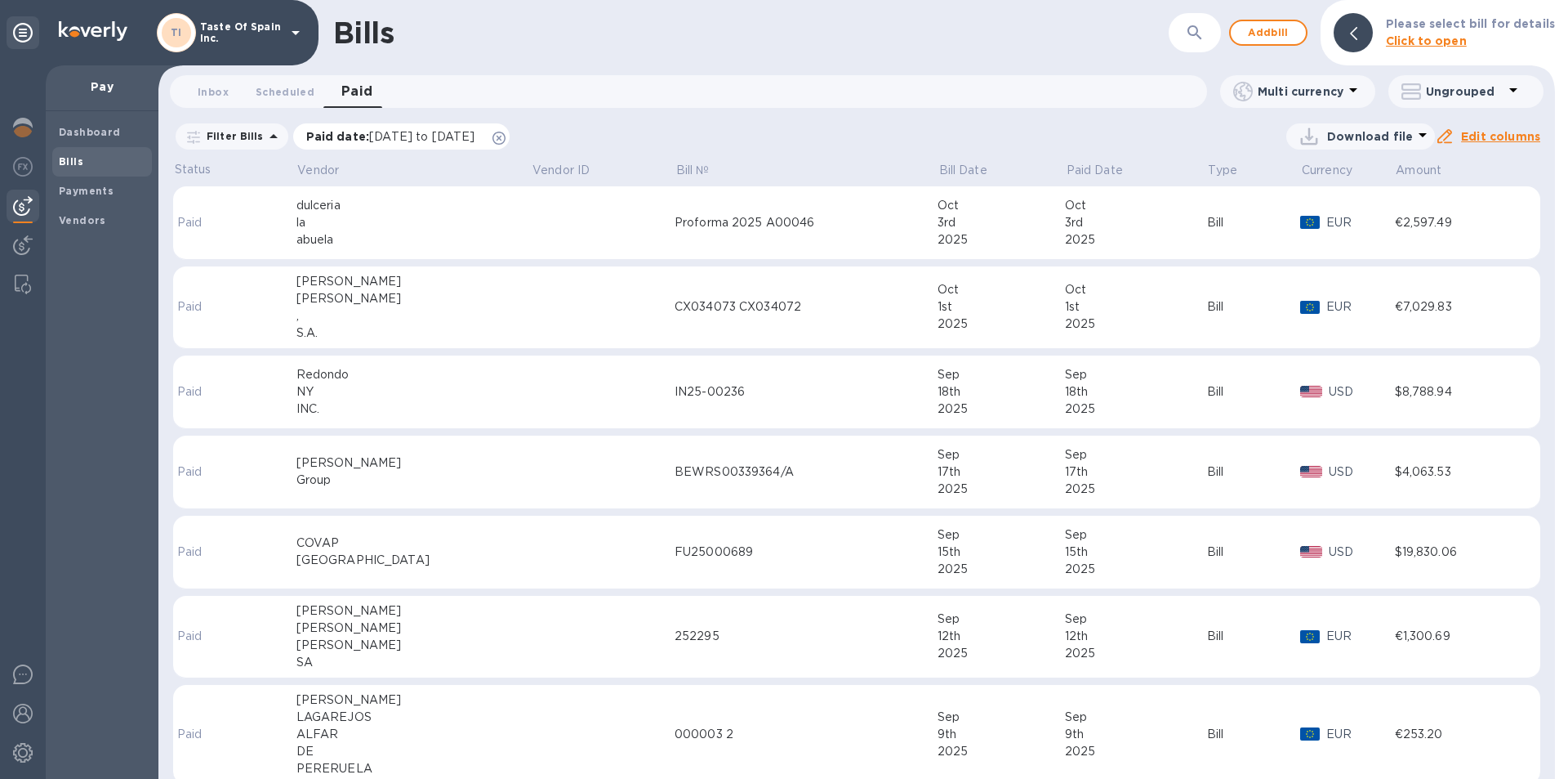
click at [353, 138] on p "Paid date : [DATE] to [DATE]" at bounding box center [395, 136] width 178 height 16
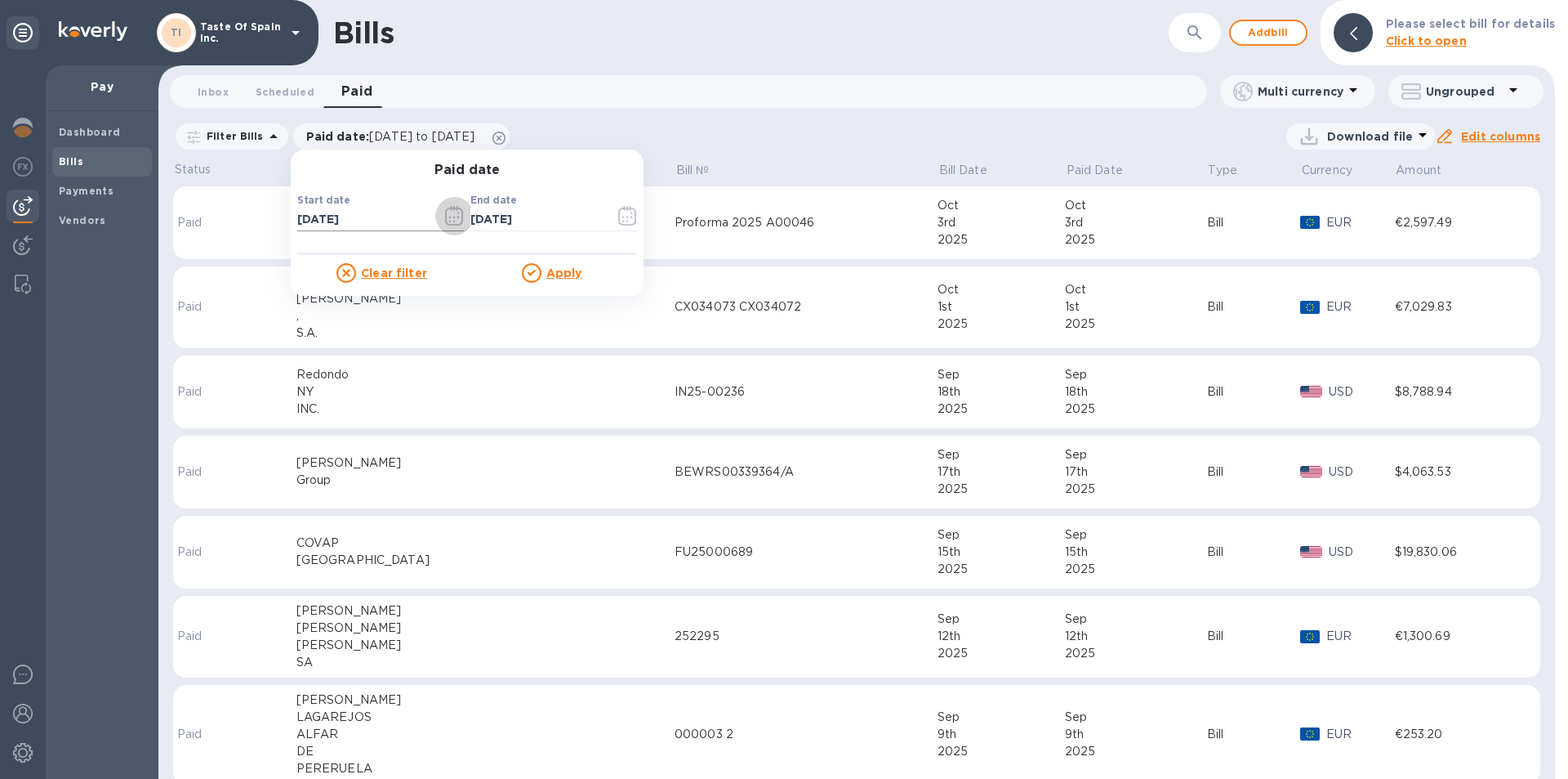
click at [453, 214] on icon "button" at bounding box center [454, 215] width 19 height 20
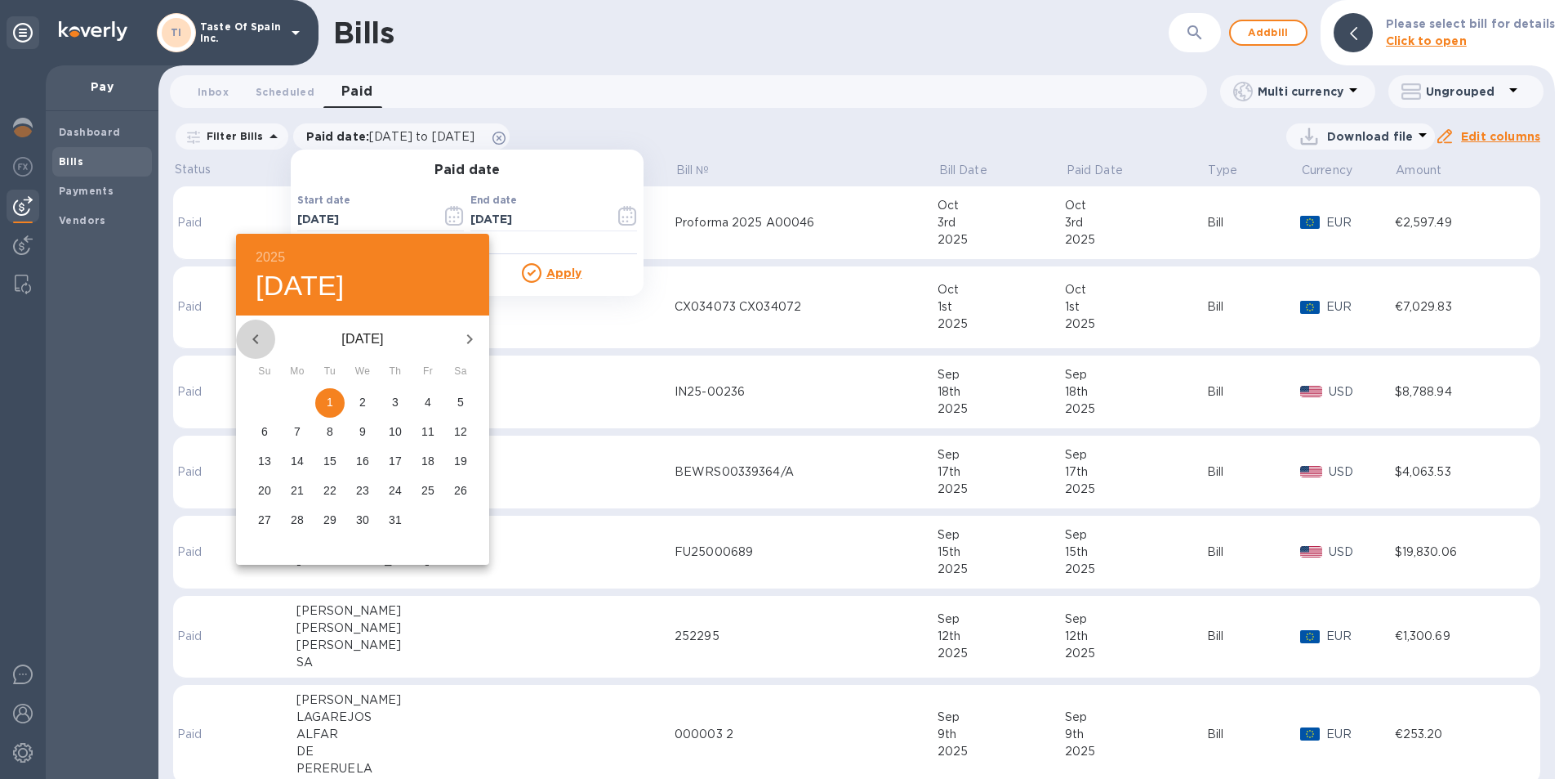
click at [259, 342] on icon "button" at bounding box center [256, 339] width 20 height 20
click at [264, 341] on icon "button" at bounding box center [256, 339] width 20 height 20
click at [327, 407] on p "1" at bounding box center [329, 402] width 6 height 16
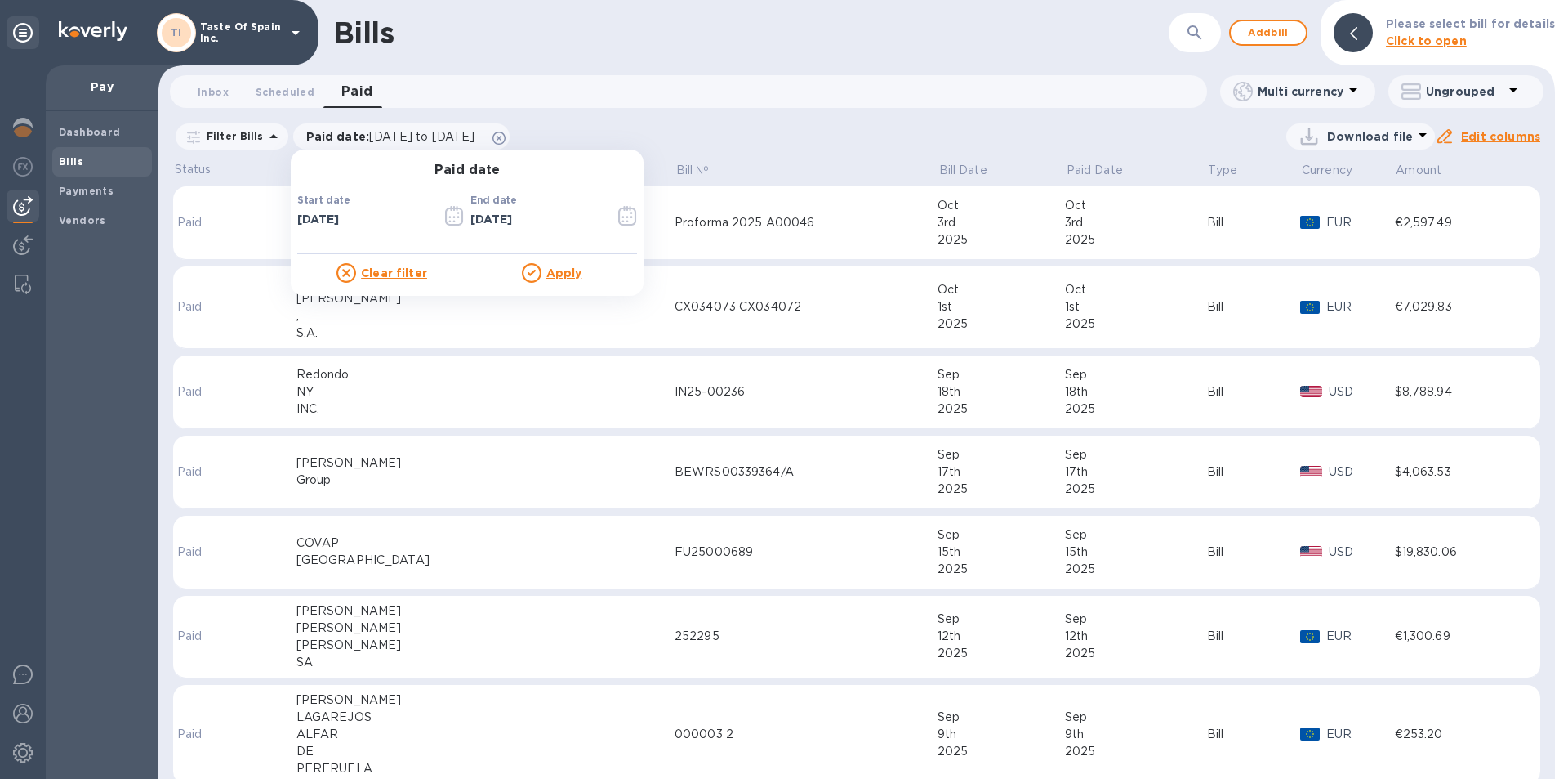
type input "[DATE]"
click at [562, 276] on u "Apply" at bounding box center [564, 273] width 36 height 13
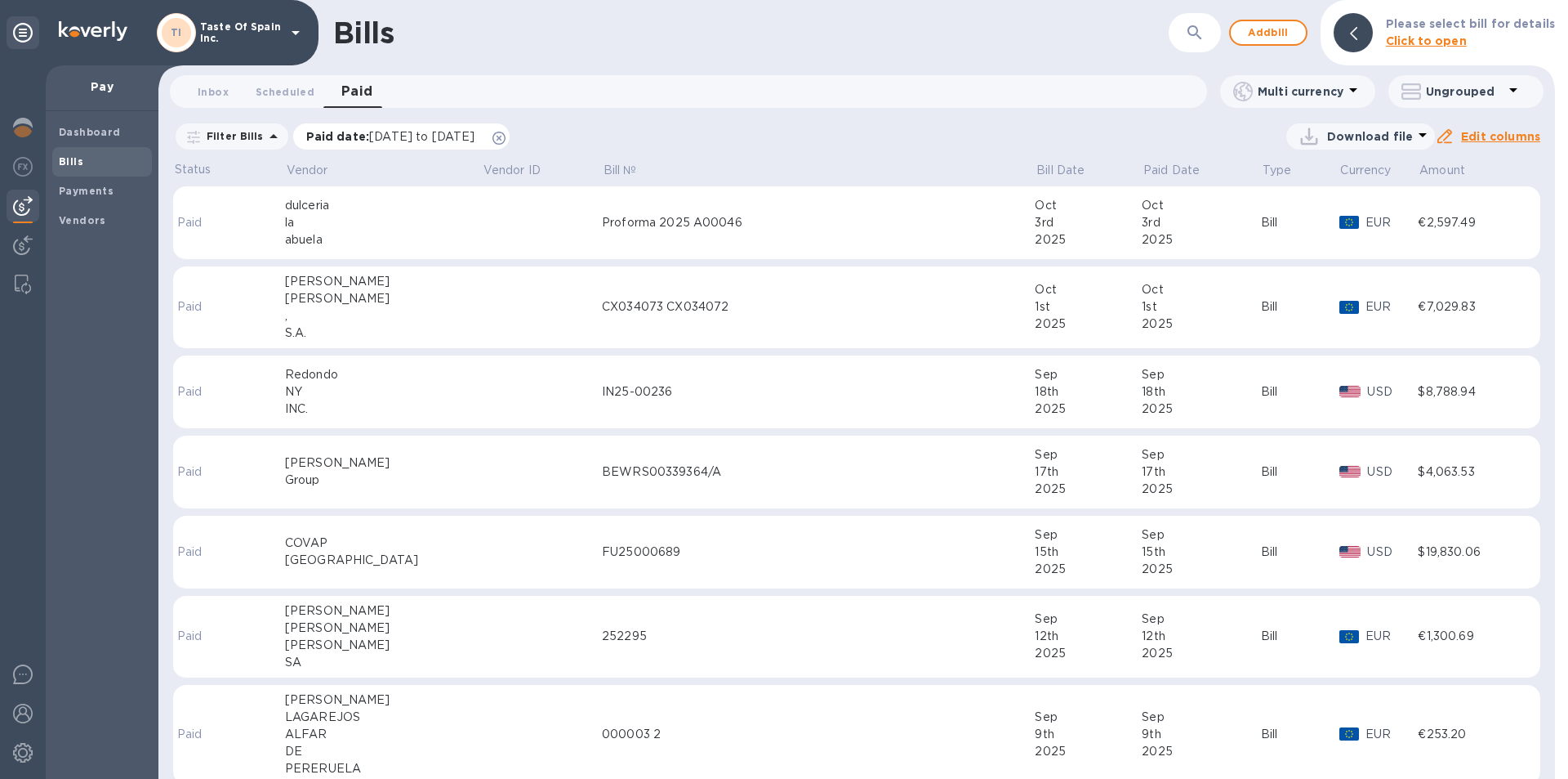
click at [402, 138] on span "[DATE] to [DATE]" at bounding box center [421, 136] width 105 height 13
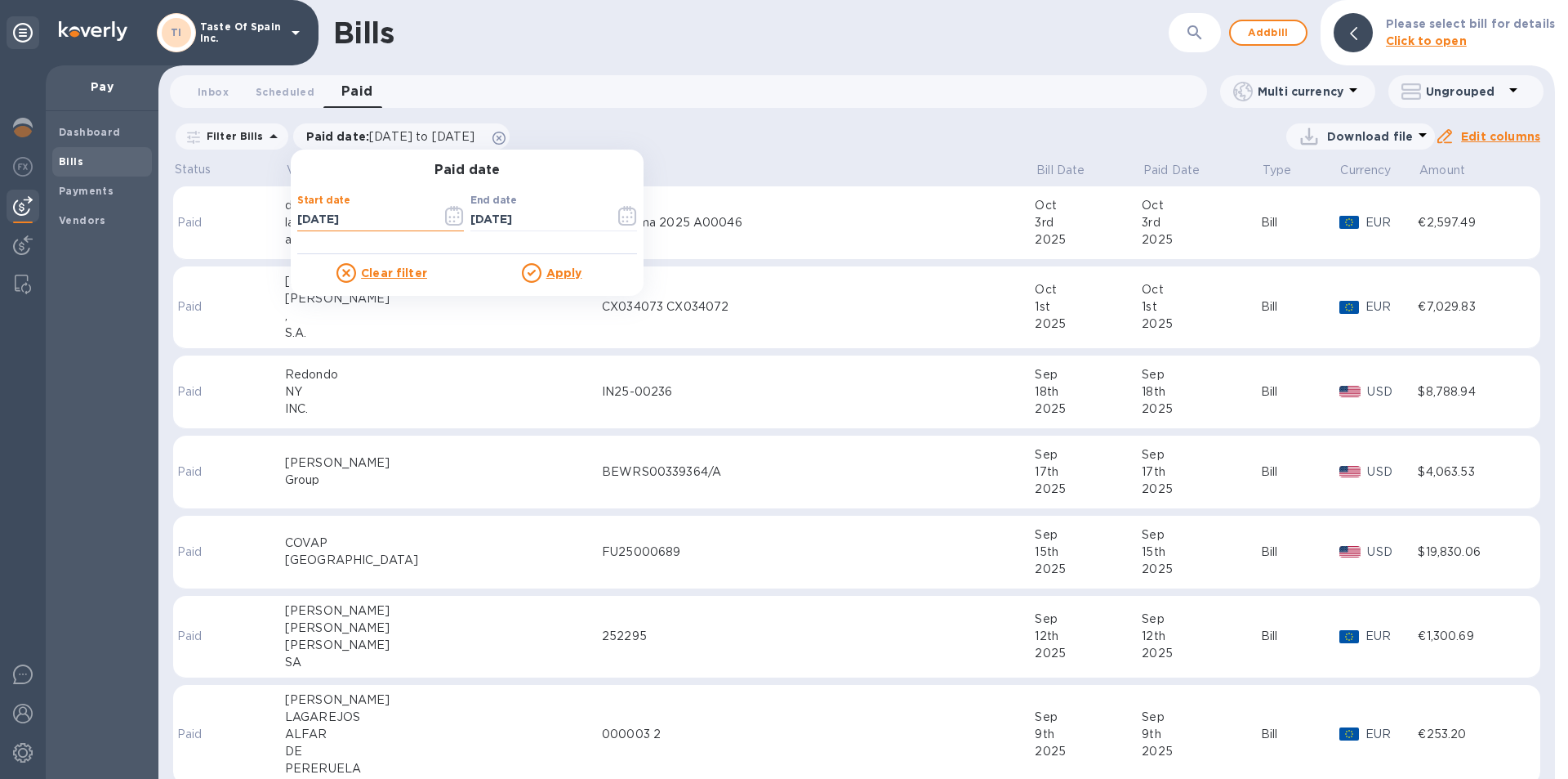
click at [356, 220] on input "[DATE]" at bounding box center [362, 219] width 132 height 24
click at [450, 214] on icon "button" at bounding box center [454, 215] width 19 height 20
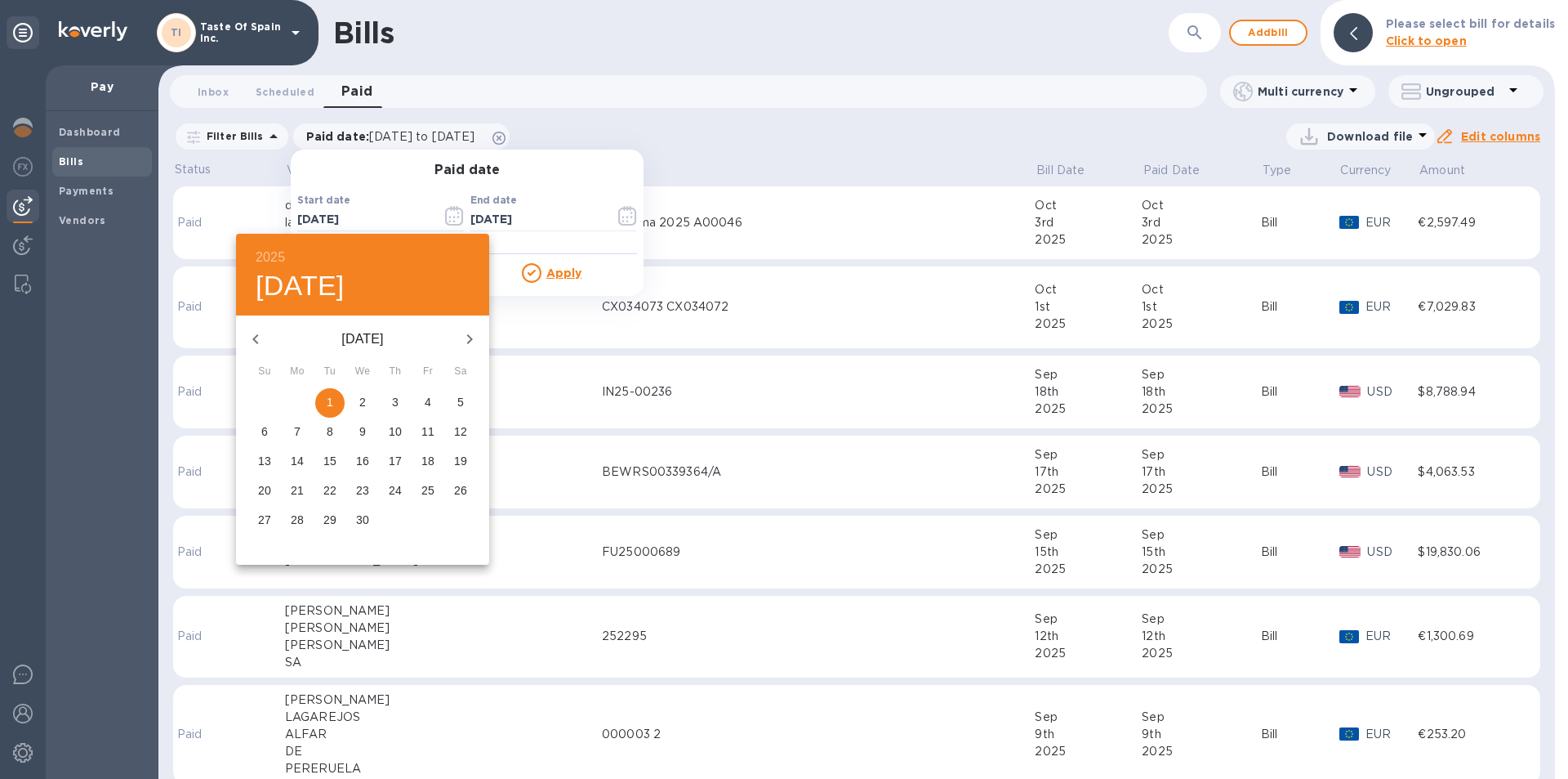
click at [254, 342] on icon "button" at bounding box center [256, 339] width 20 height 20
click at [360, 407] on p "1" at bounding box center [362, 402] width 6 height 16
type input "[DATE]"
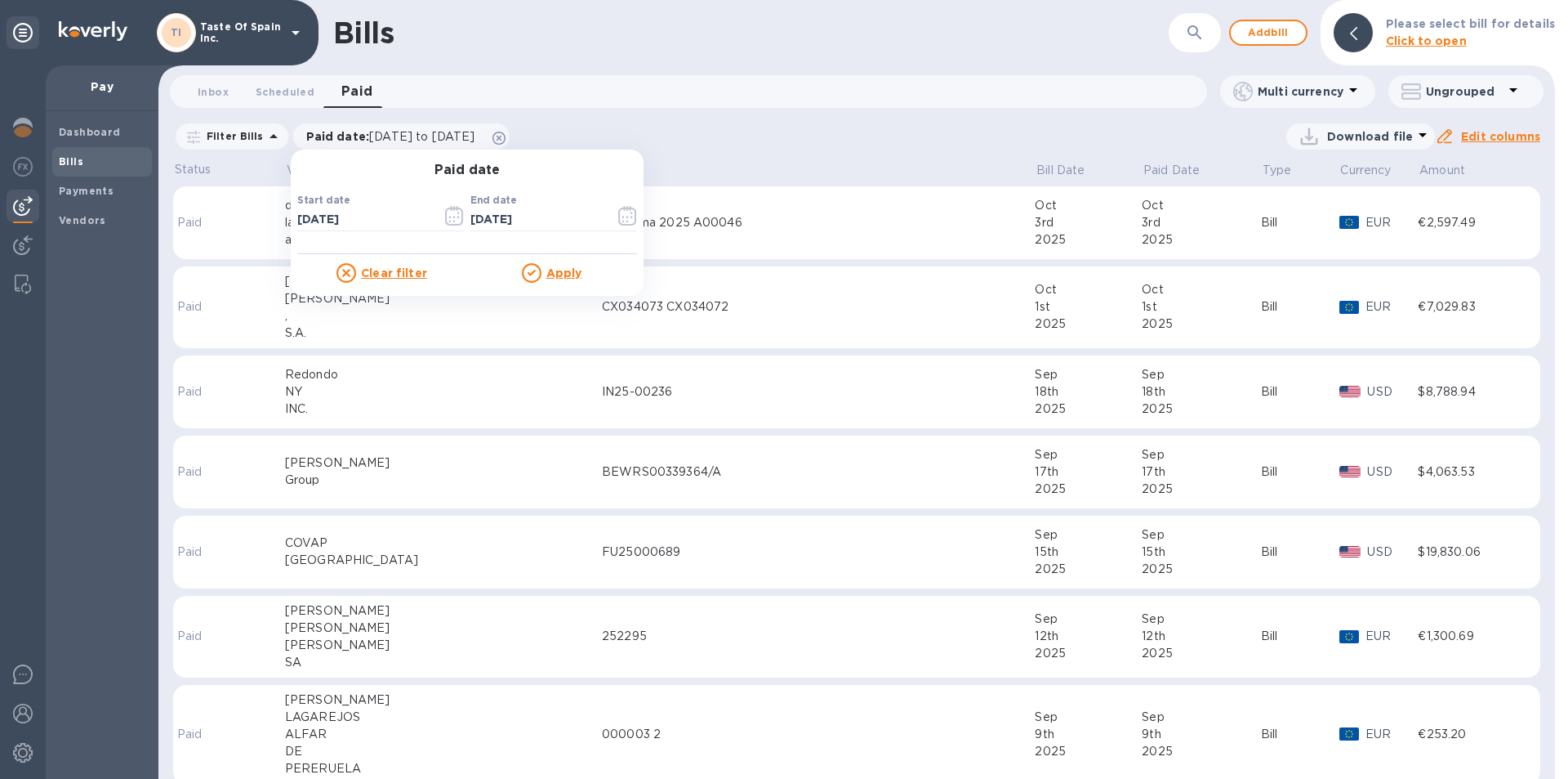
click at [556, 275] on u "Apply" at bounding box center [564, 273] width 36 height 13
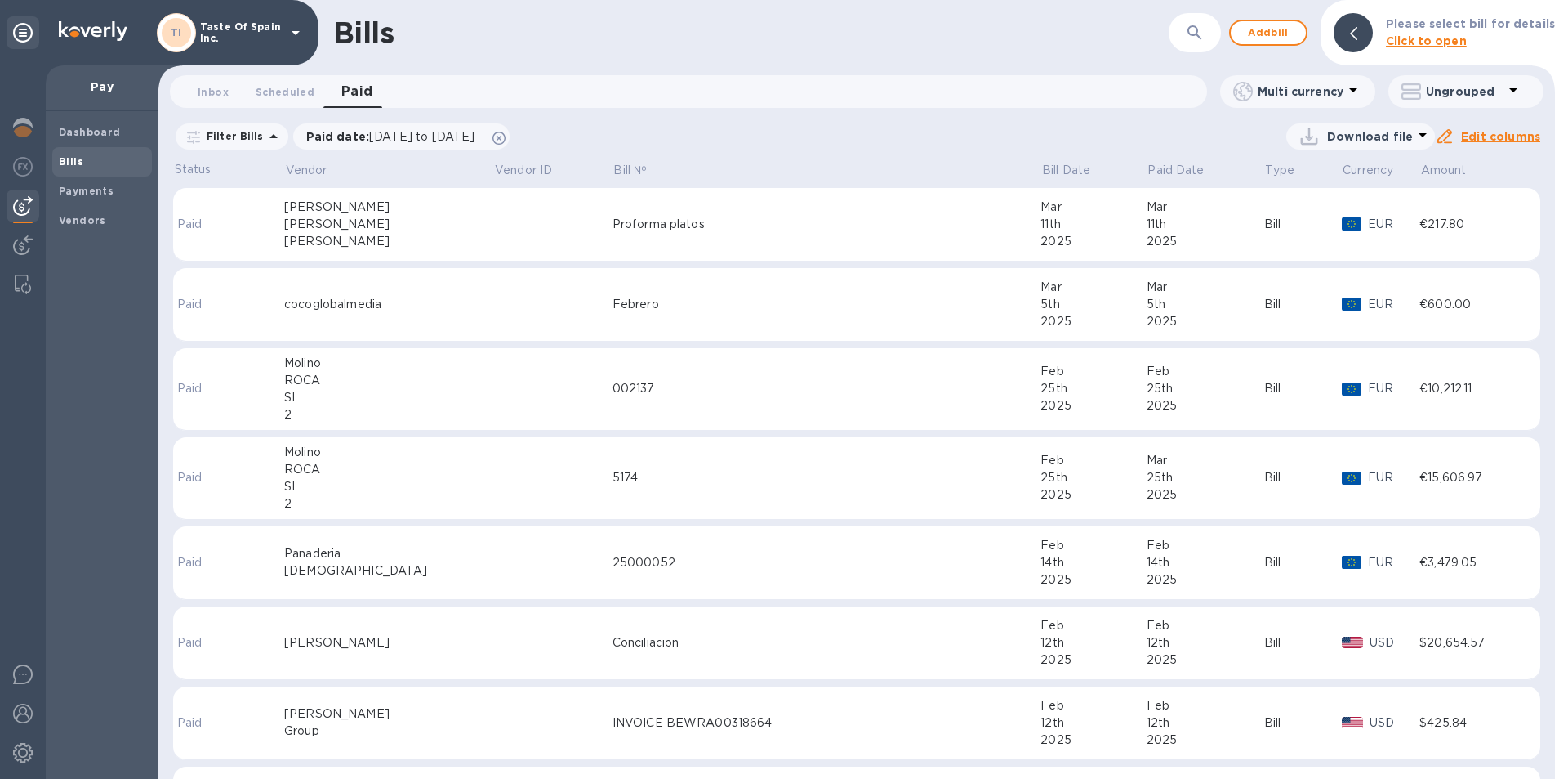
scroll to position [2859, 0]
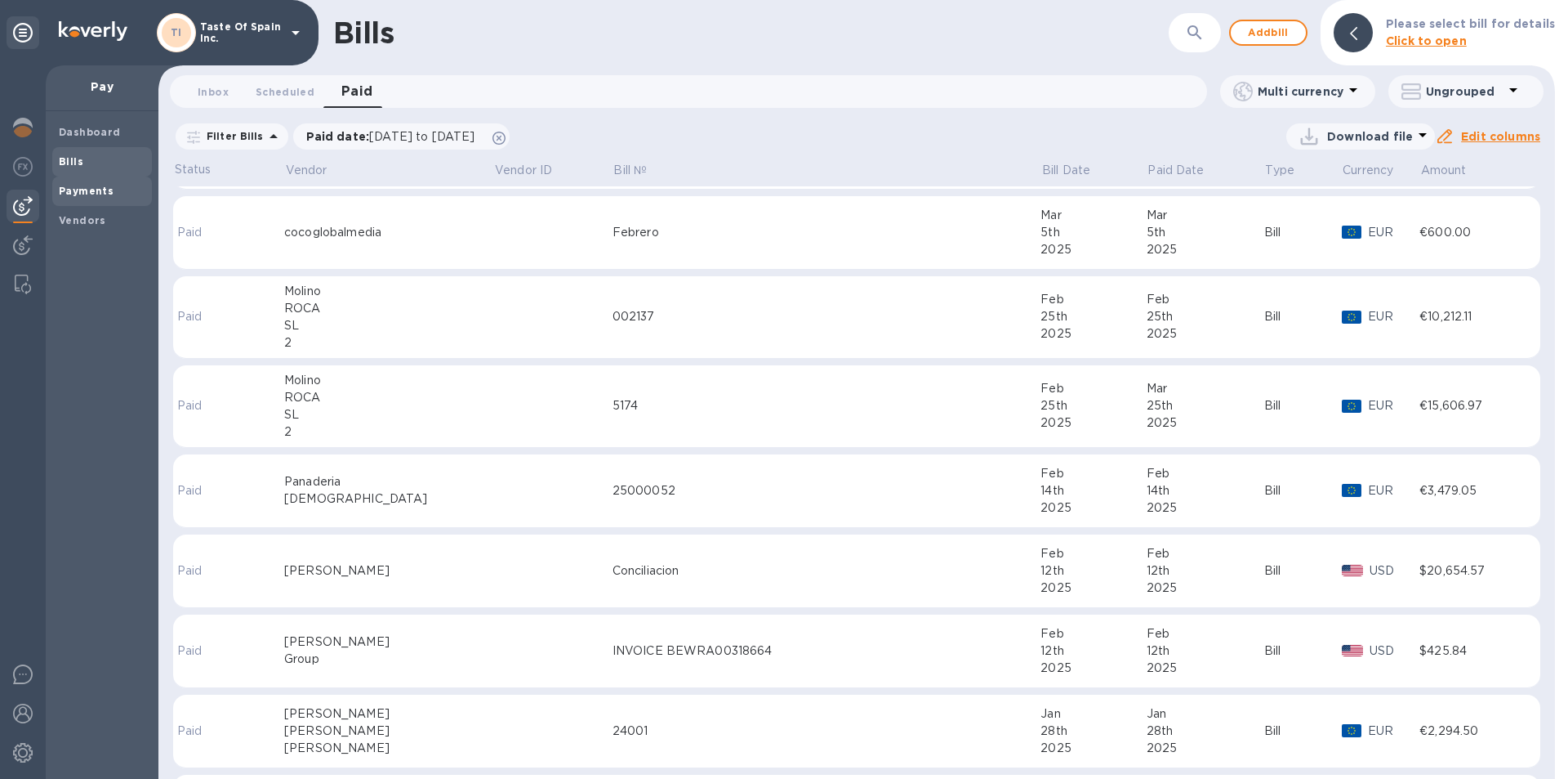
click at [85, 183] on span "Payments" at bounding box center [86, 191] width 55 height 16
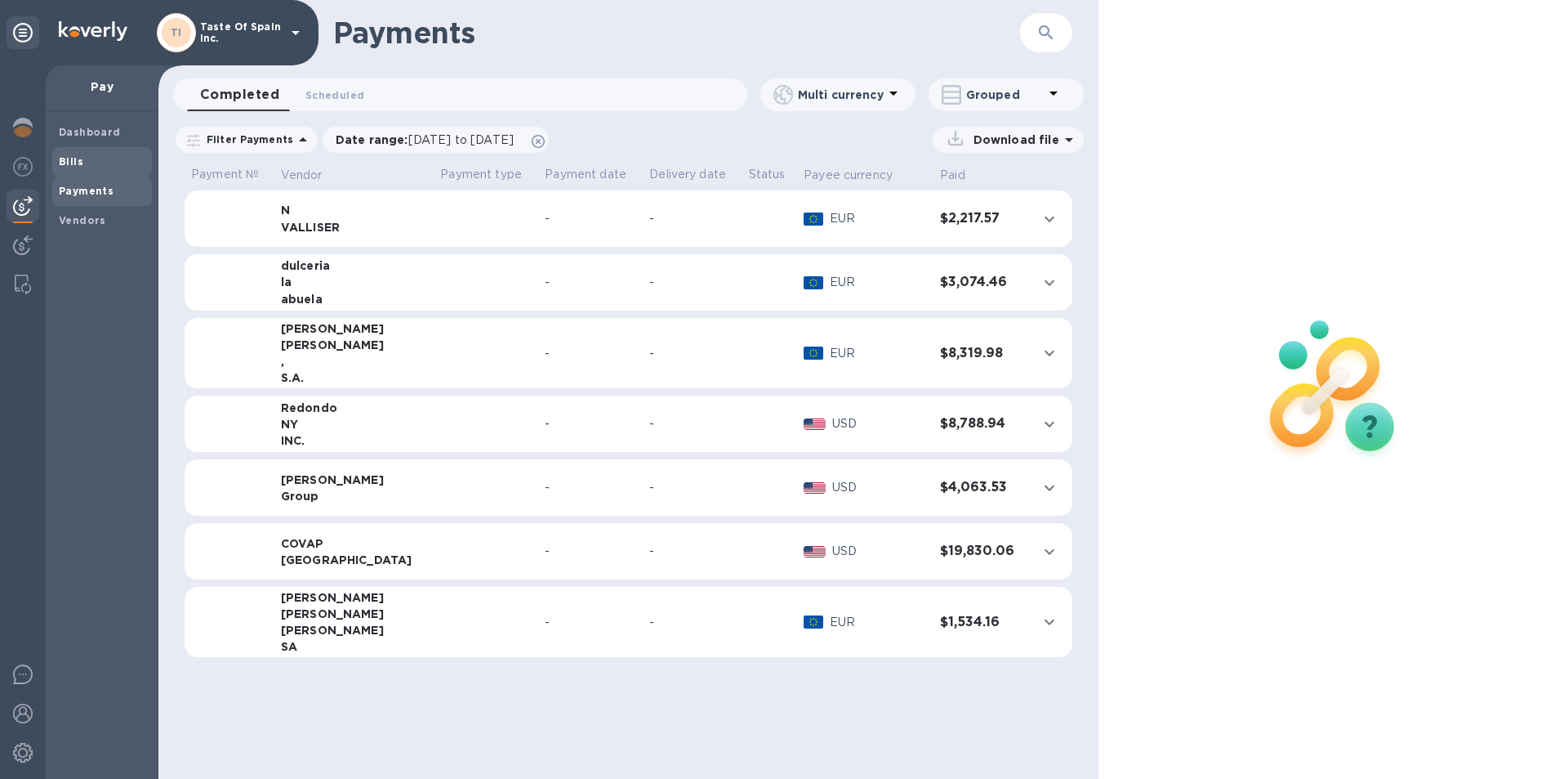
click at [69, 167] on b "Bills" at bounding box center [71, 162] width 24 height 13
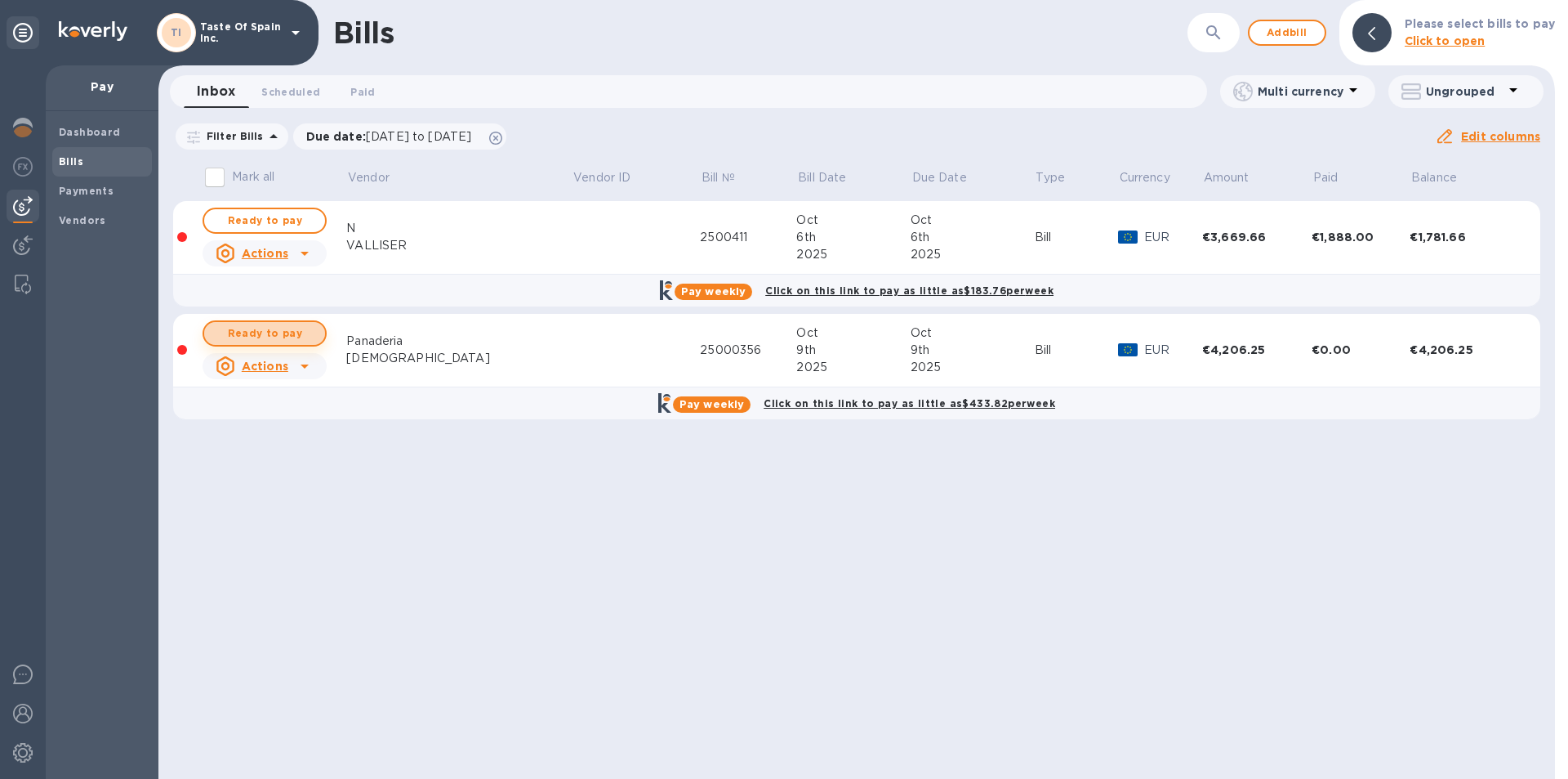
click at [278, 336] on span "Ready to pay" at bounding box center [265, 333] width 95 height 20
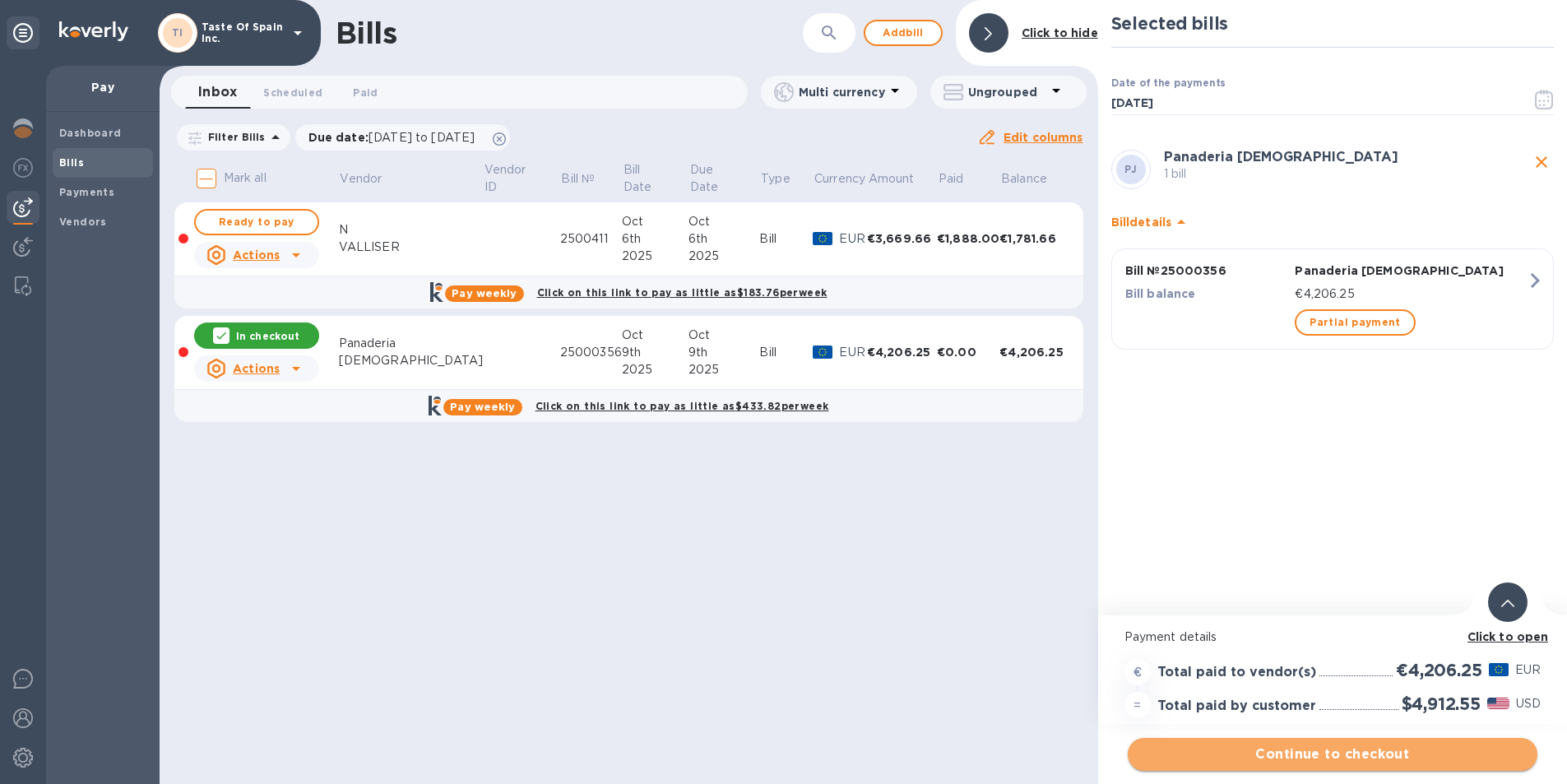
click at [1344, 753] on span "Continue to checkout" at bounding box center [1333, 754] width 383 height 20
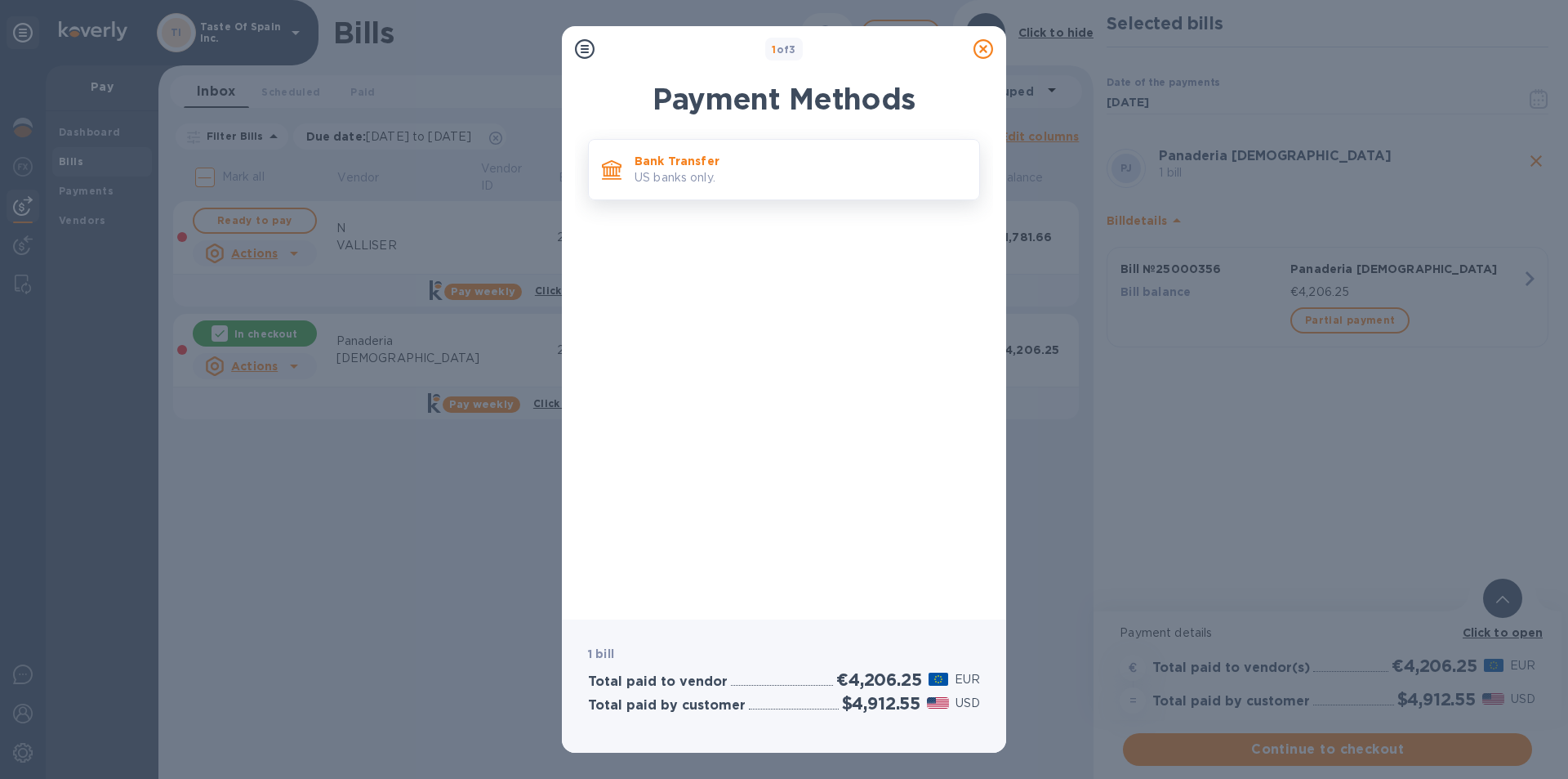
click at [778, 162] on p "Bank Transfer" at bounding box center [800, 161] width 332 height 16
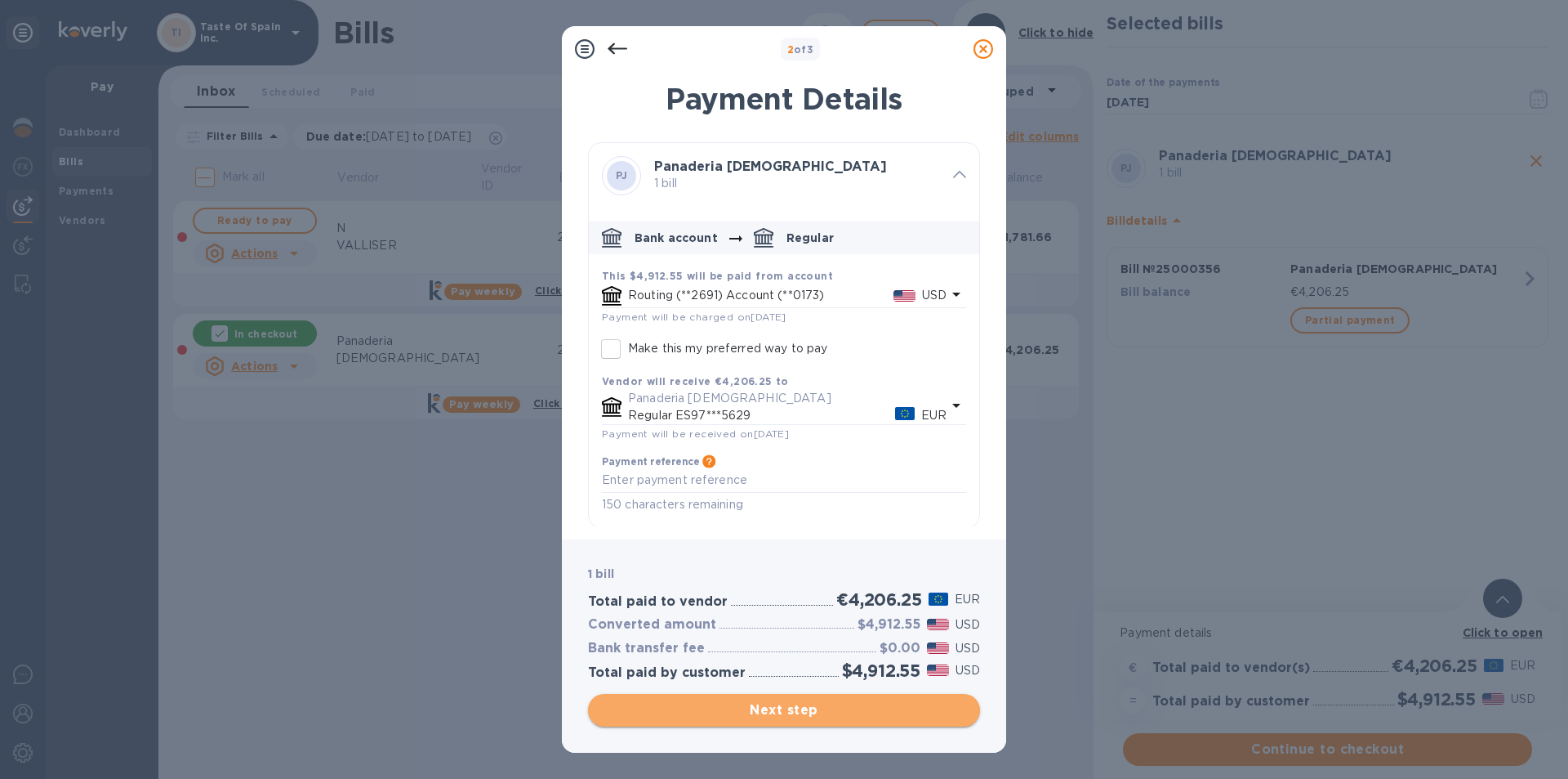
click at [779, 707] on span "Next step" at bounding box center [784, 710] width 366 height 20
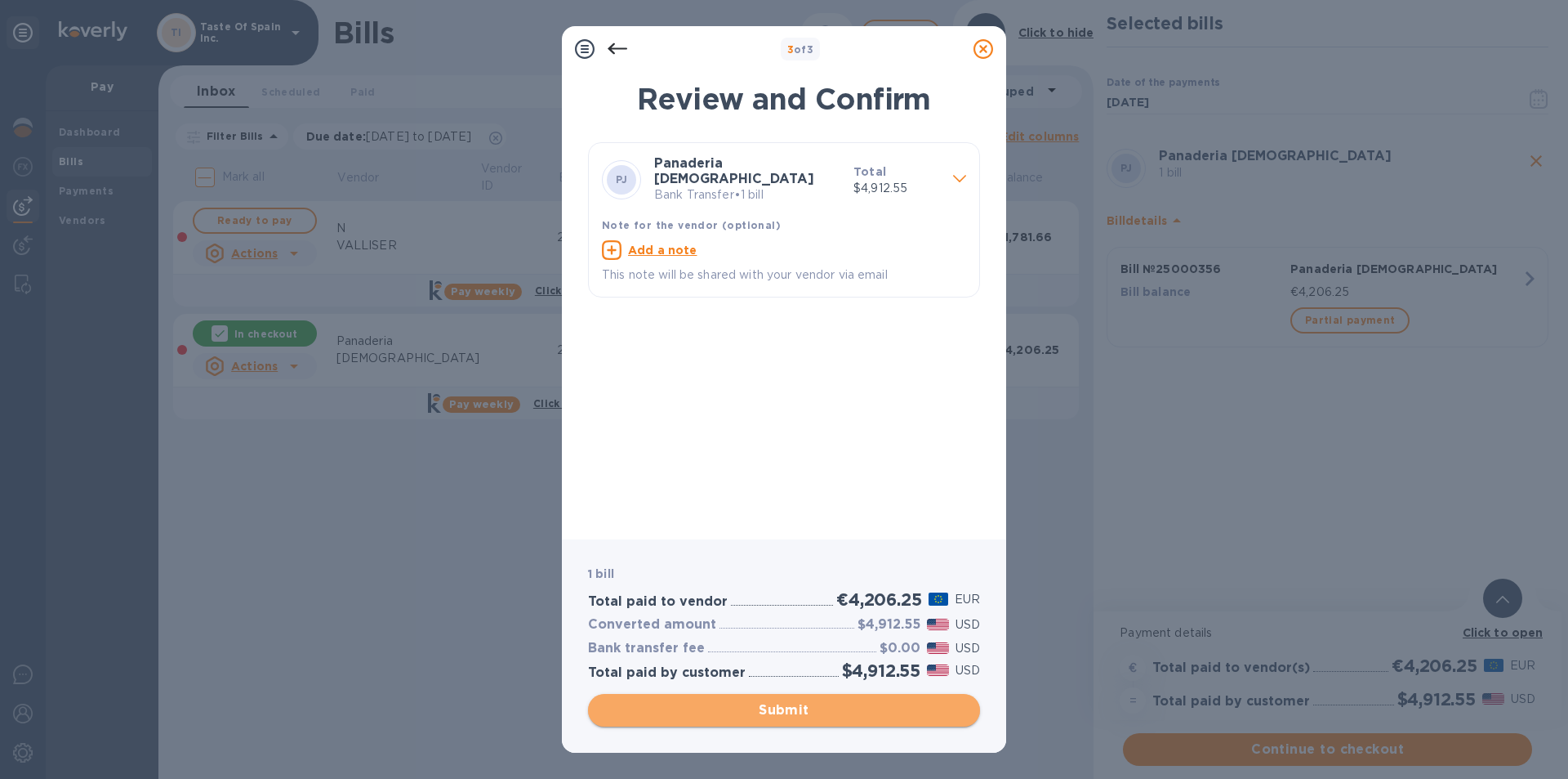
click at [773, 705] on span "Submit" at bounding box center [784, 710] width 366 height 20
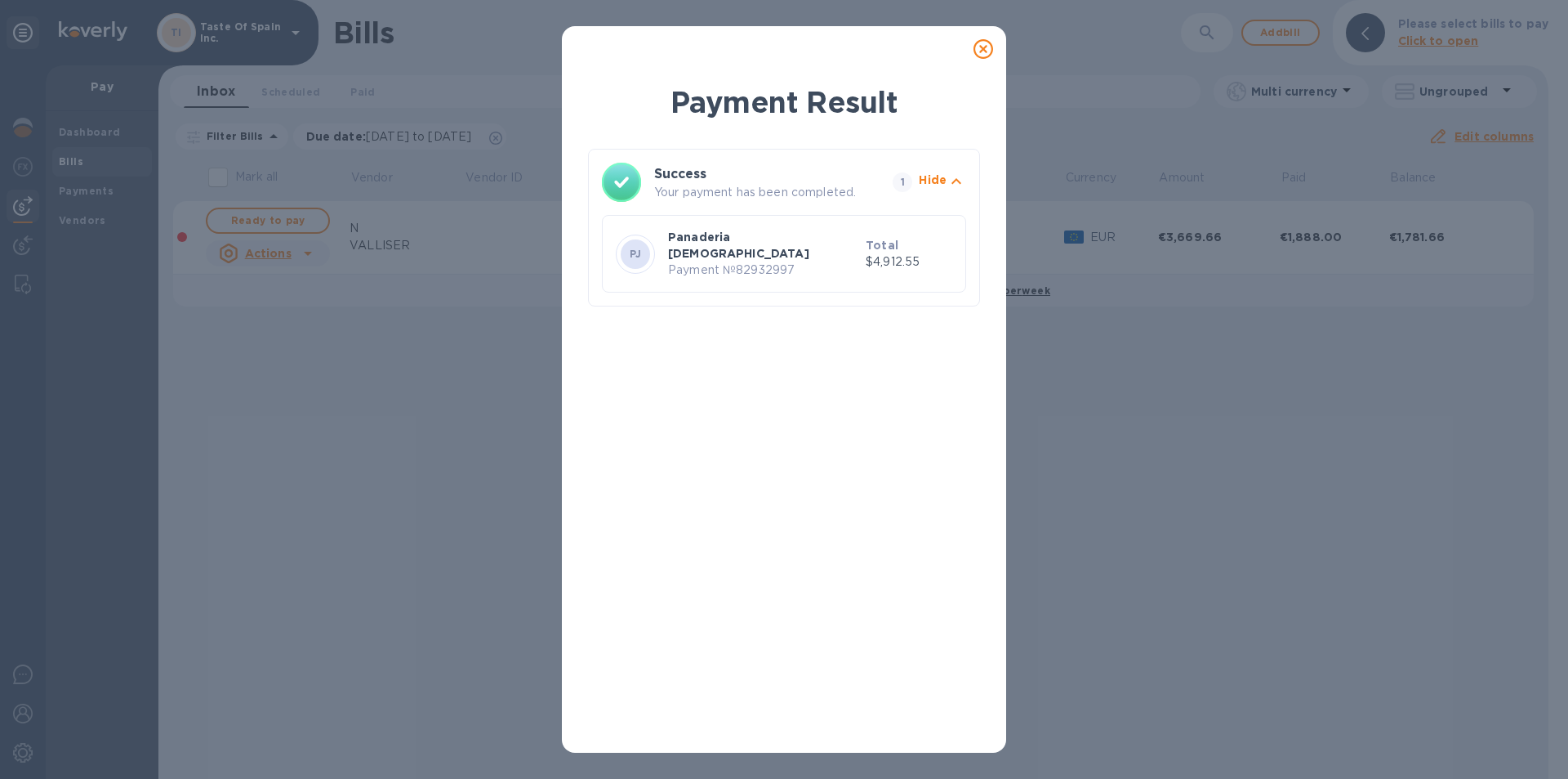
click at [985, 55] on icon at bounding box center [983, 49] width 20 height 20
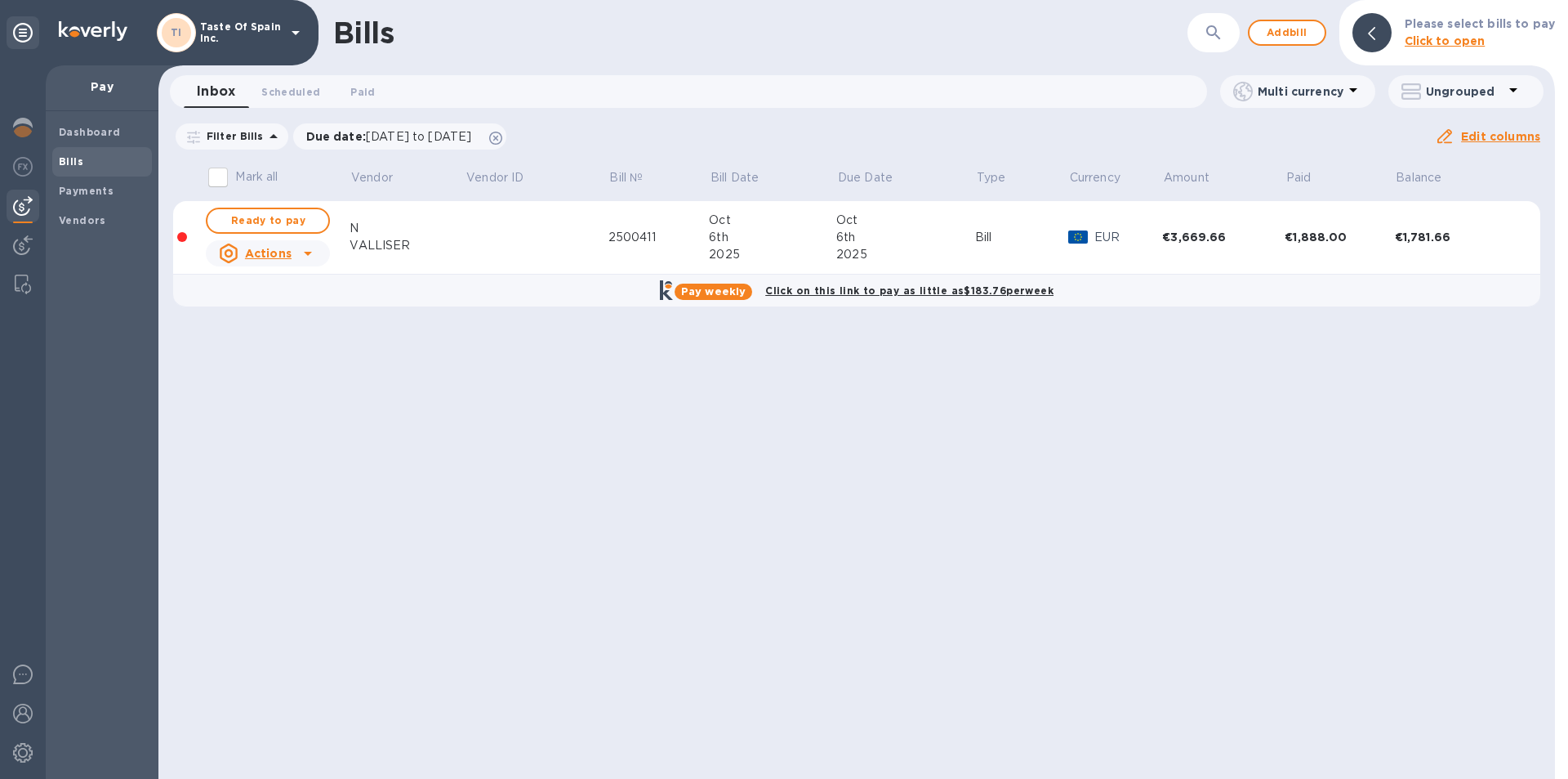
click at [69, 162] on b "Bills" at bounding box center [71, 162] width 24 height 13
